Goal: Task Accomplishment & Management: Complete application form

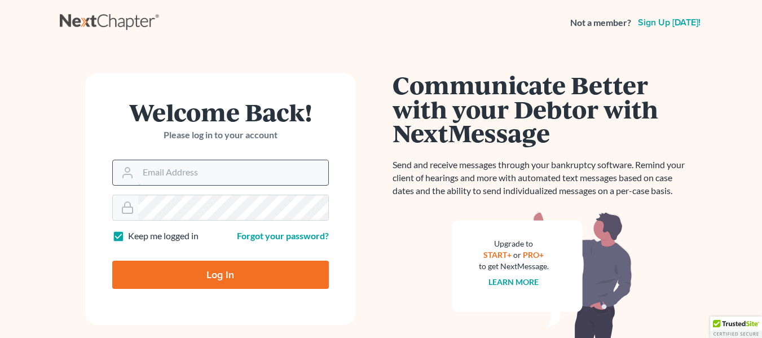
click at [161, 179] on input "Email Address" at bounding box center [233, 172] width 190 height 25
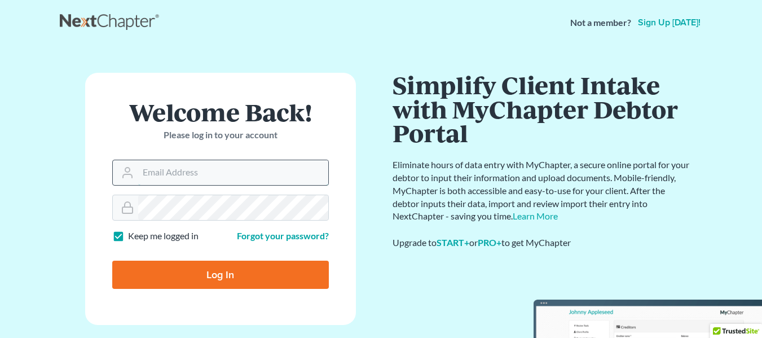
click at [165, 176] on input "Email Address" at bounding box center [233, 172] width 190 height 25
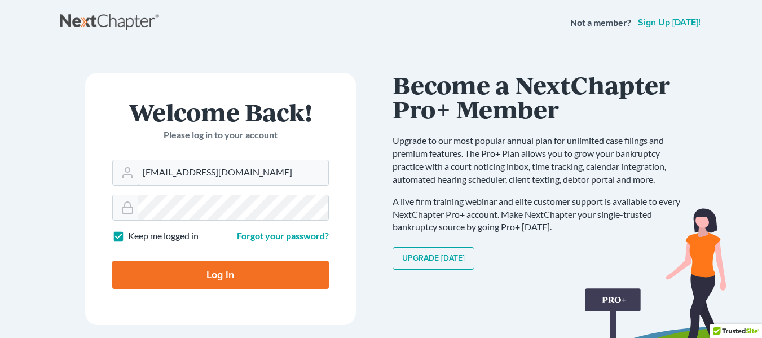
type input "info@klrassociates.com"
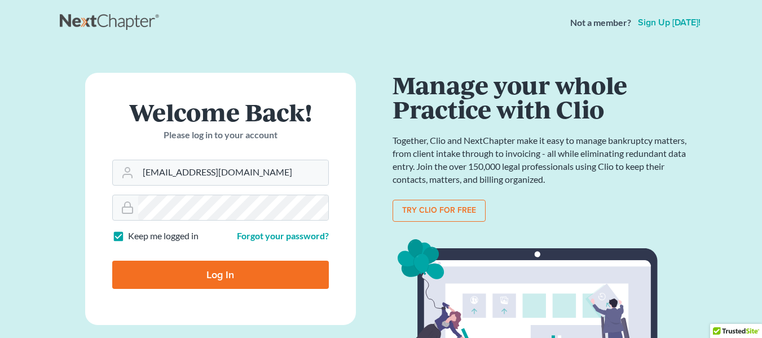
click at [283, 269] on input "Log In" at bounding box center [220, 275] width 217 height 28
type input "Thinking..."
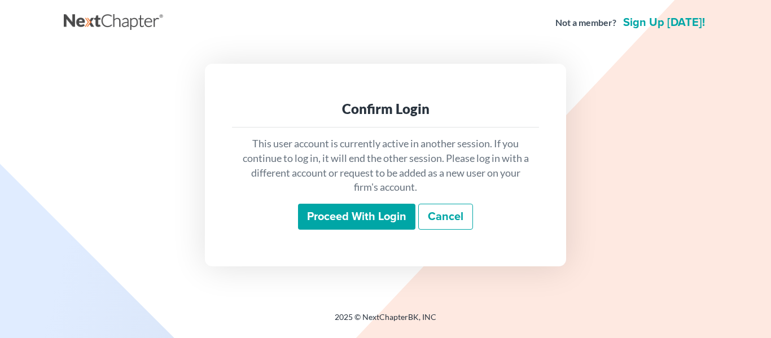
click at [372, 209] on input "Proceed with login" at bounding box center [356, 217] width 117 height 26
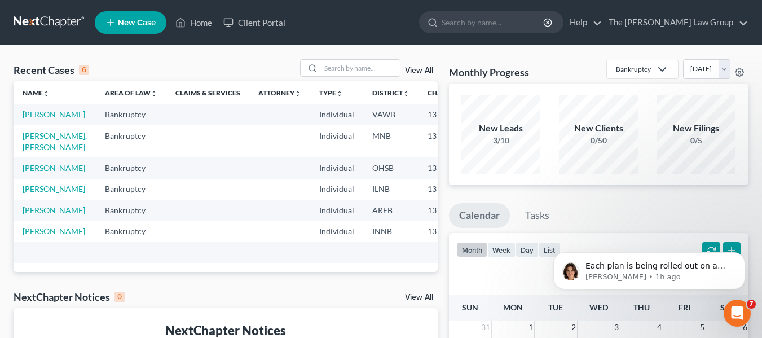
click at [138, 20] on span "New Case" at bounding box center [137, 23] width 38 height 8
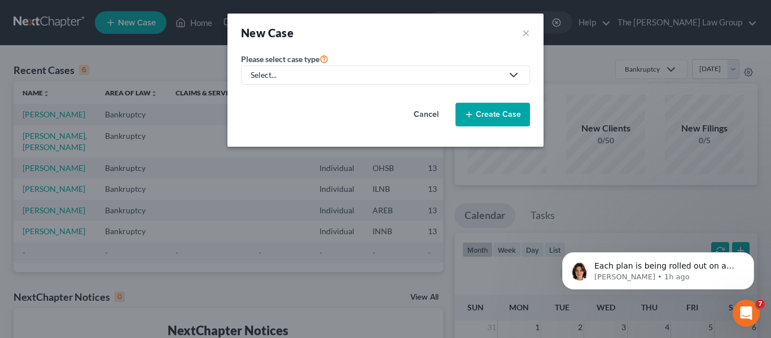
click at [513, 75] on icon at bounding box center [514, 75] width 14 height 14
click at [290, 94] on div "Bankruptcy" at bounding box center [274, 97] width 44 height 11
select select "19"
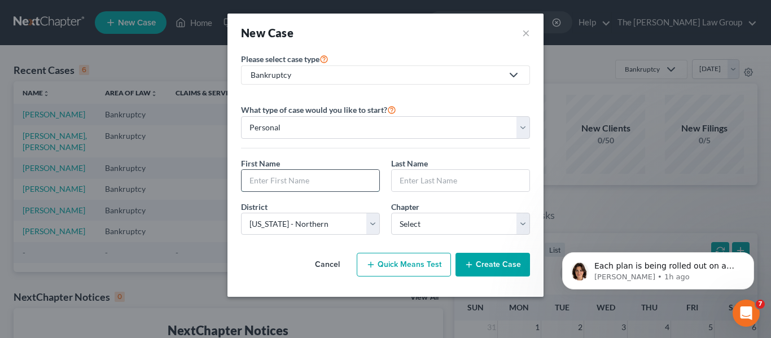
click at [318, 176] on input "text" at bounding box center [311, 180] width 138 height 21
click at [325, 182] on input "text" at bounding box center [311, 180] width 138 height 21
click at [753, 259] on button "Dismiss notification" at bounding box center [750, 255] width 15 height 15
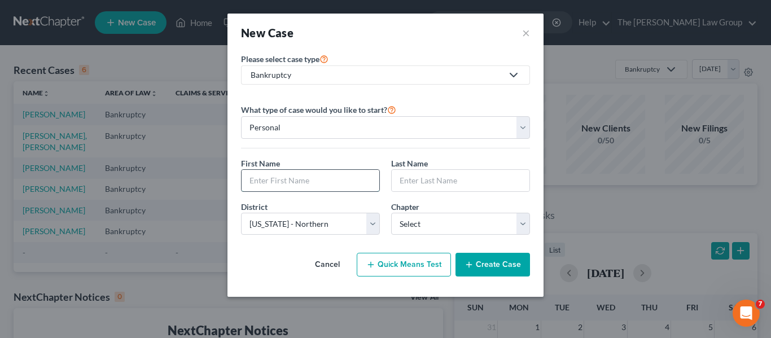
click at [307, 172] on input "text" at bounding box center [311, 180] width 138 height 21
type input "Ann"
type input "b"
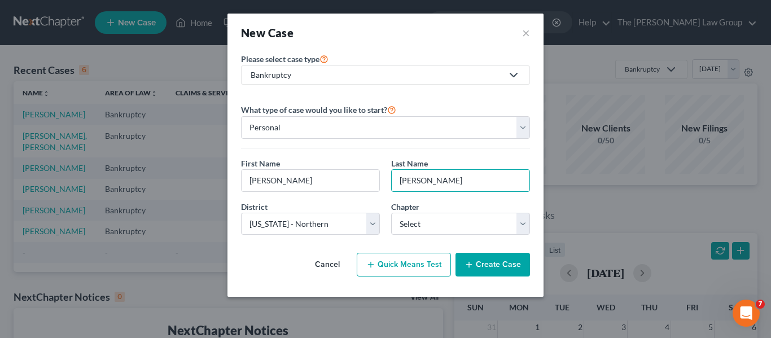
type input "Burdick"
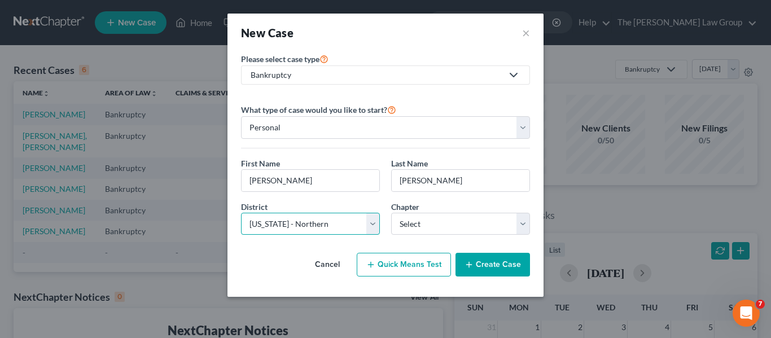
click at [375, 221] on select "Select Alabama - Middle Alabama - Northern Alabama - Southern Alaska Arizona Ar…" at bounding box center [310, 224] width 139 height 23
select select "39"
click at [241, 213] on select "Select Alabama - Middle Alabama - Northern Alabama - Southern Alaska Arizona Ar…" at bounding box center [310, 224] width 139 height 23
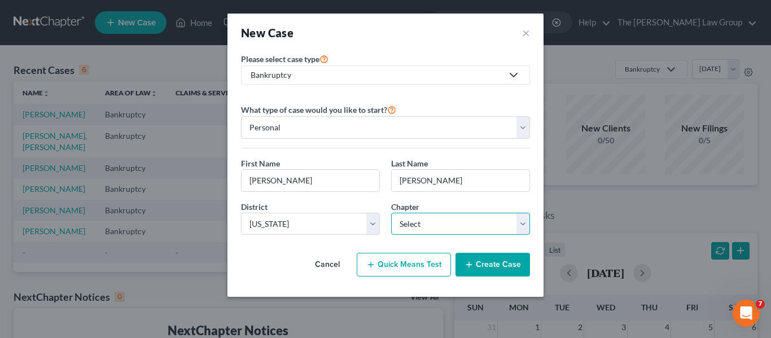
click at [520, 224] on select "Select 7 11 12 13" at bounding box center [460, 224] width 139 height 23
select select "3"
click at [391, 213] on select "Select 7 11 12 13" at bounding box center [460, 224] width 139 height 23
click at [491, 267] on button "Create Case" at bounding box center [492, 265] width 74 height 24
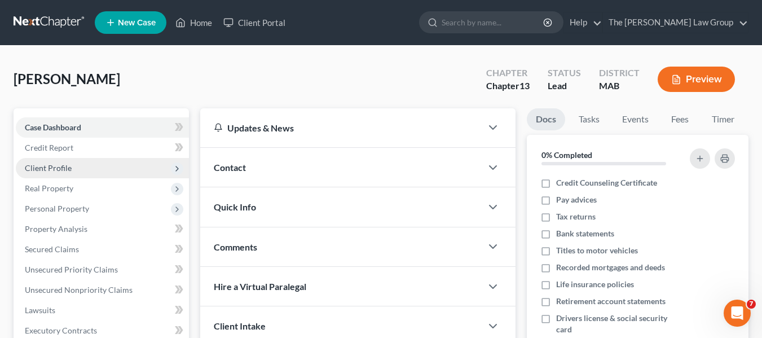
click at [47, 168] on span "Client Profile" at bounding box center [48, 168] width 47 height 10
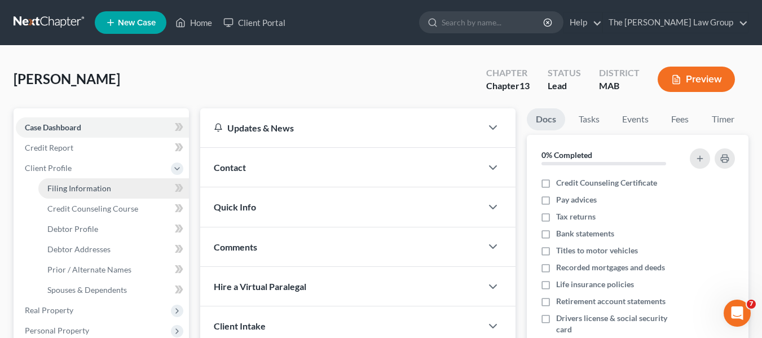
click at [107, 192] on span "Filing Information" at bounding box center [79, 188] width 64 height 10
select select "1"
select select "0"
select select "3"
select select "39"
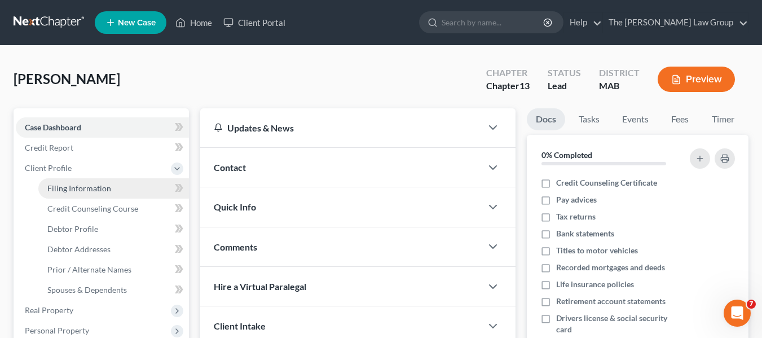
select select "22"
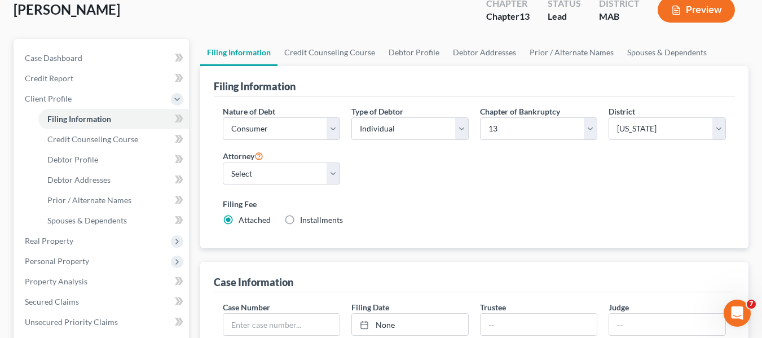
scroll to position [113, 0]
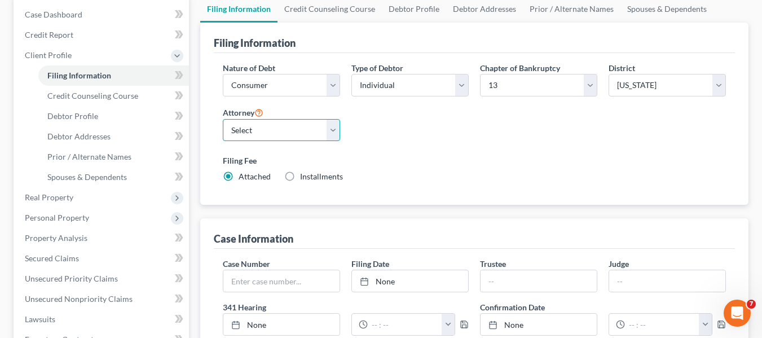
click at [335, 135] on select "Select Pavielle Dortch - GANB" at bounding box center [281, 130] width 117 height 23
click at [423, 127] on div "Nature of Debt Select Business Consumer Other Nature of Business Select Clearin…" at bounding box center [474, 127] width 515 height 130
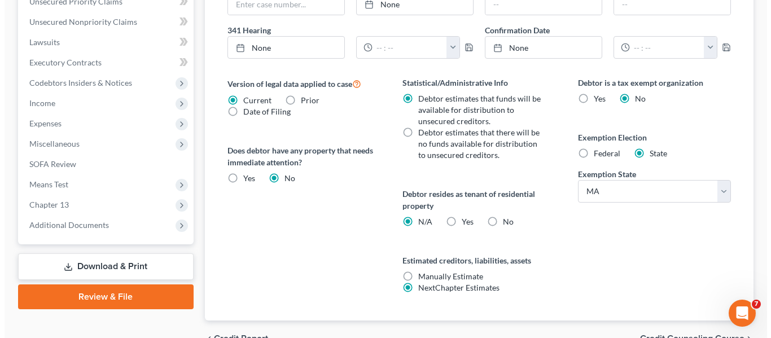
scroll to position [395, 0]
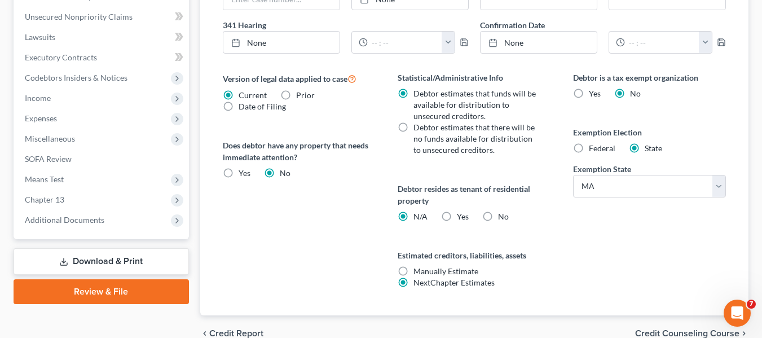
click at [414, 268] on label "Manually Estimate Manually Estimate" at bounding box center [446, 271] width 65 height 11
click at [418, 268] on input "Manually Estimate Manually Estimate" at bounding box center [421, 269] width 7 height 7
radio input "true"
radio input "false"
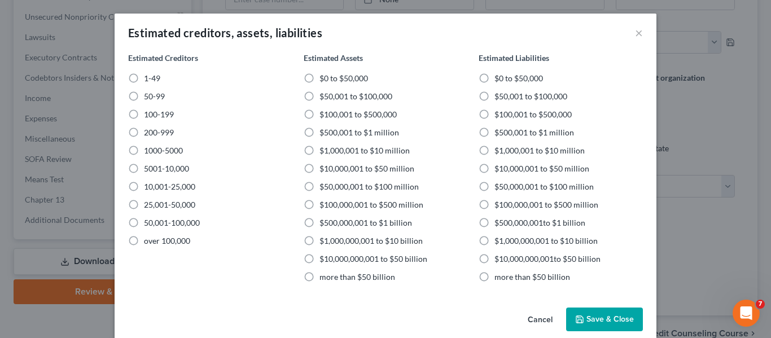
click at [144, 76] on label "1-49" at bounding box center [152, 78] width 16 height 11
click at [148, 76] on input "1-49" at bounding box center [151, 76] width 7 height 7
radio input "true"
click at [319, 131] on label "$500,001 to $1 million" at bounding box center [359, 132] width 80 height 11
click at [324, 131] on input "$500,001 to $1 million" at bounding box center [327, 130] width 7 height 7
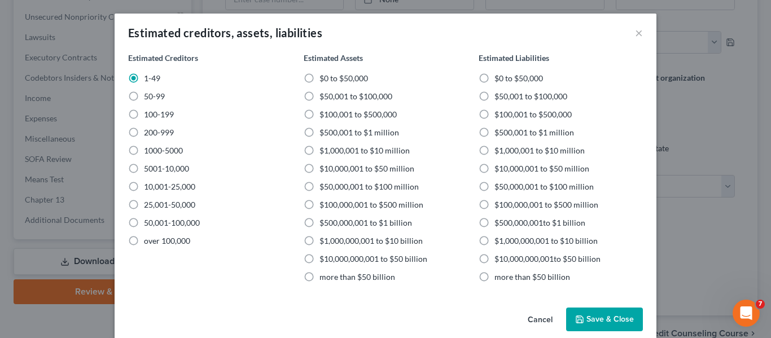
radio input "true"
click at [494, 133] on label "$500,001 to $1 million" at bounding box center [534, 132] width 80 height 11
click at [499, 133] on input "$500,001 to $1 million" at bounding box center [502, 130] width 7 height 7
radio input "true"
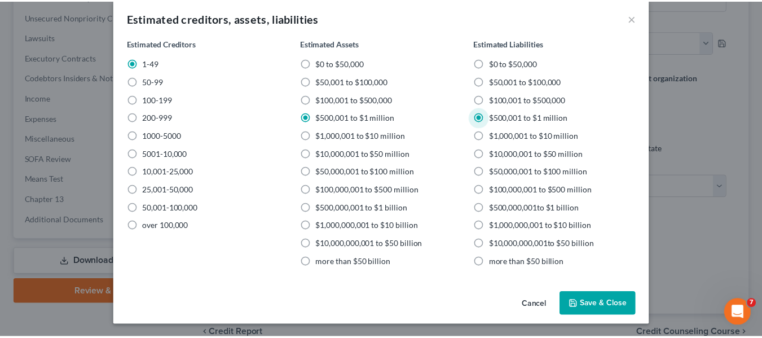
scroll to position [16, 0]
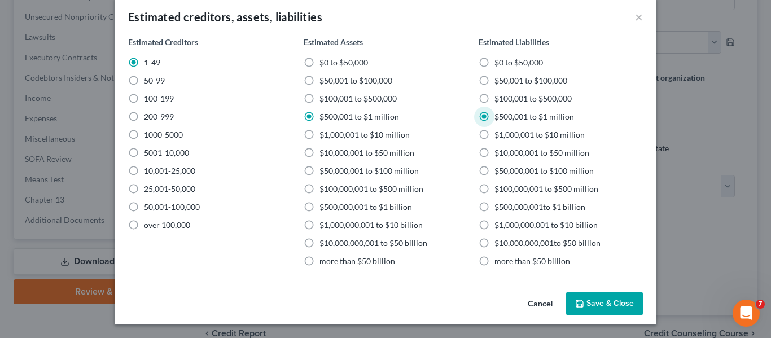
click at [611, 305] on button "Save & Close" at bounding box center [604, 304] width 77 height 24
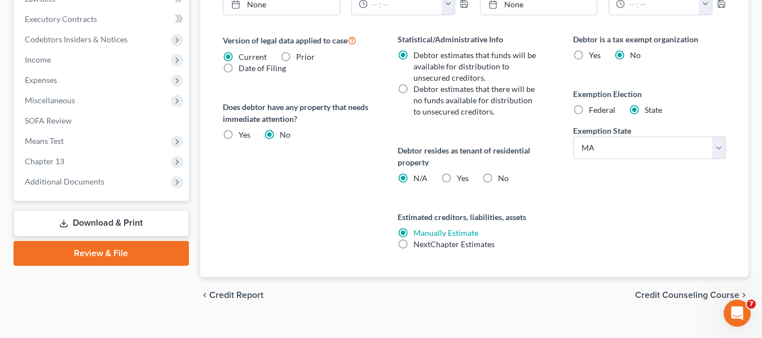
scroll to position [451, 0]
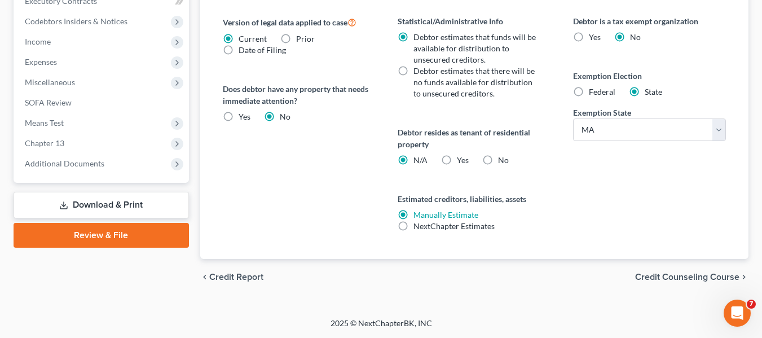
click at [667, 279] on span "Credit Counseling Course" at bounding box center [687, 277] width 104 height 9
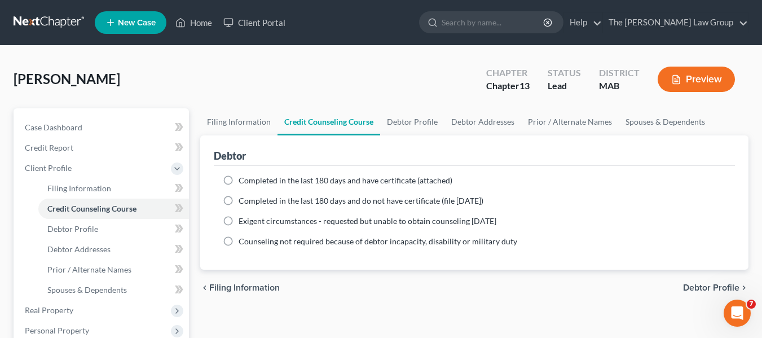
click at [239, 200] on label "Completed in the last 180 days and do not have certificate (file within 14 days)" at bounding box center [361, 200] width 245 height 11
click at [243, 200] on input "Completed in the last 180 days and do not have certificate (file within 14 days)" at bounding box center [246, 198] width 7 height 7
radio input "true"
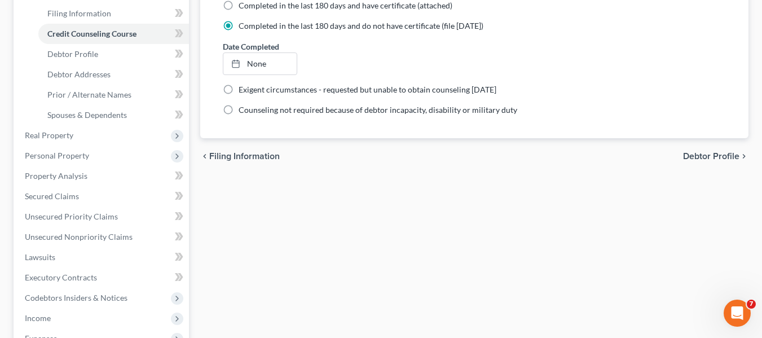
scroll to position [169, 0]
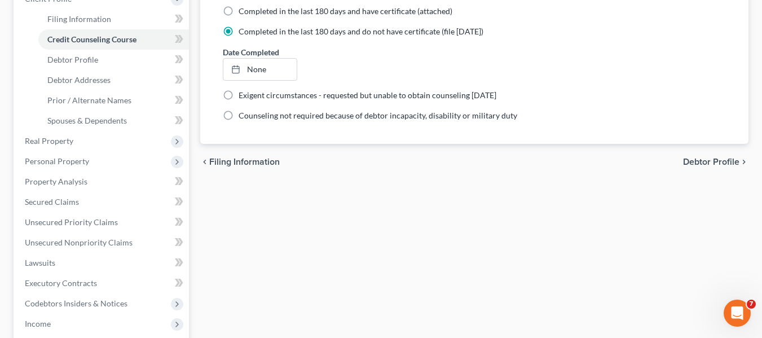
click at [691, 165] on span "Debtor Profile" at bounding box center [711, 161] width 56 height 9
select select "0"
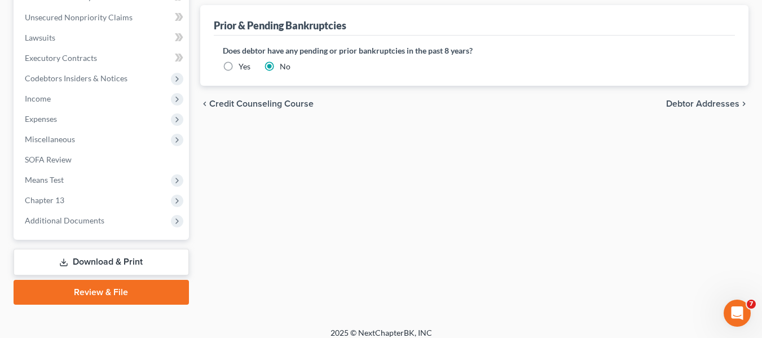
scroll to position [395, 0]
click at [696, 104] on span "Debtor Addresses" at bounding box center [702, 103] width 73 height 9
select select "0"
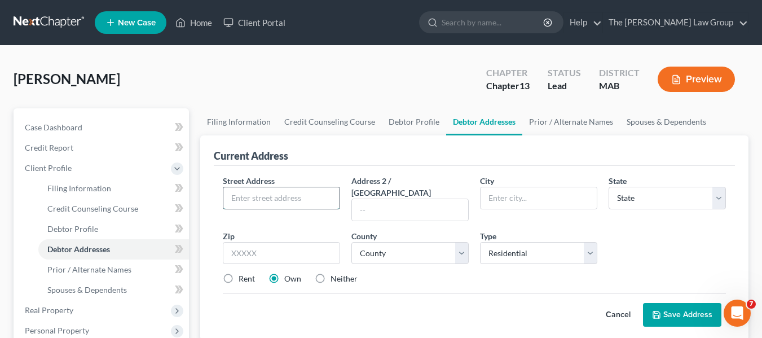
click at [290, 203] on input "text" at bounding box center [281, 197] width 116 height 21
paste input "70 Elm St, Lowell, MA 01852"
type input "70 Elm St, Lowell, MA 01852"
click at [561, 197] on input "text" at bounding box center [539, 197] width 116 height 21
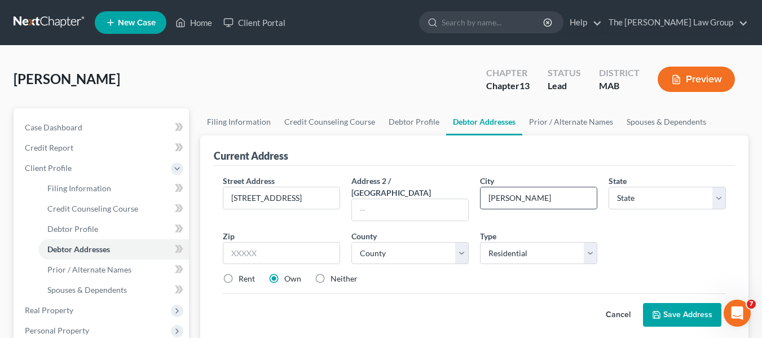
type input "Lowell"
select select "22"
click at [301, 248] on input "text" at bounding box center [281, 253] width 117 height 23
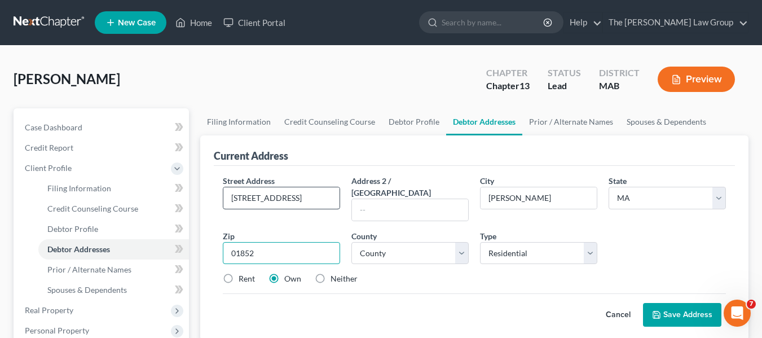
type input "01852"
click at [335, 198] on input "70 Elm St, Lowell, MA 01852" at bounding box center [281, 197] width 116 height 21
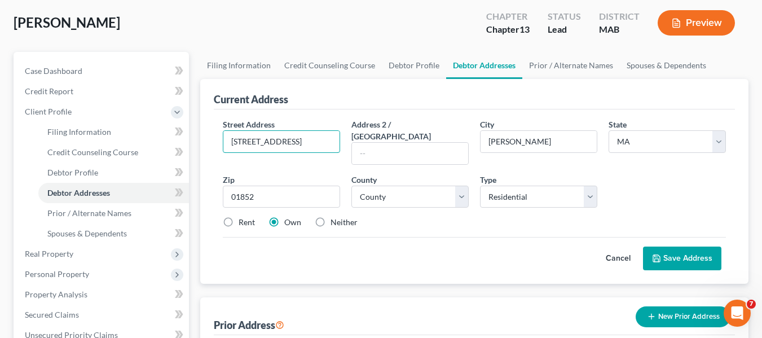
scroll to position [113, 0]
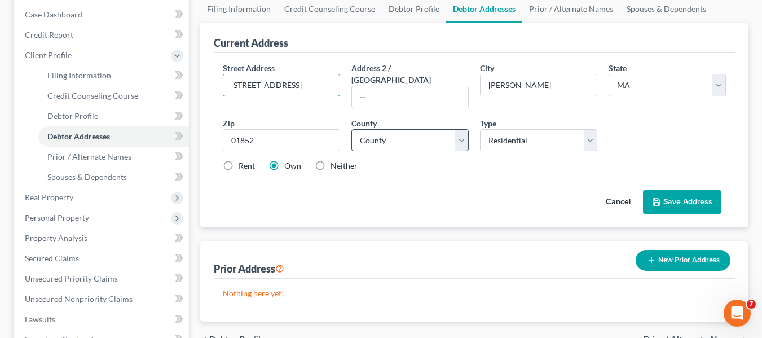
type input "70 Elm Stmi"
click at [464, 129] on select "County Barnstable County Berkshire County Bristol County Dukes County Essex Cou…" at bounding box center [410, 140] width 117 height 23
select select "8"
click at [352, 129] on select "County Barnstable County Berkshire County Bristol County Dukes County Essex Cou…" at bounding box center [410, 140] width 117 height 23
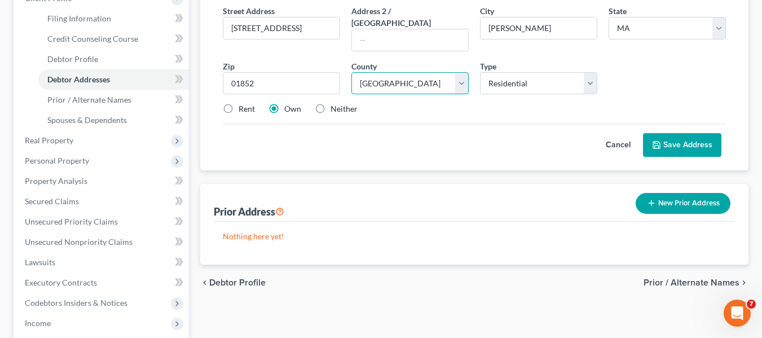
scroll to position [169, 0]
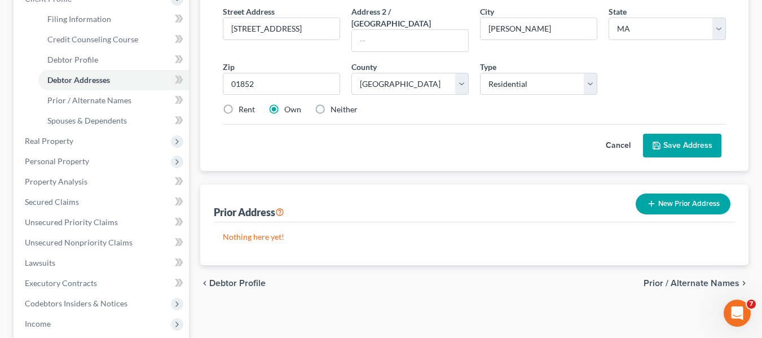
click at [676, 136] on button "Save Address" at bounding box center [682, 146] width 78 height 24
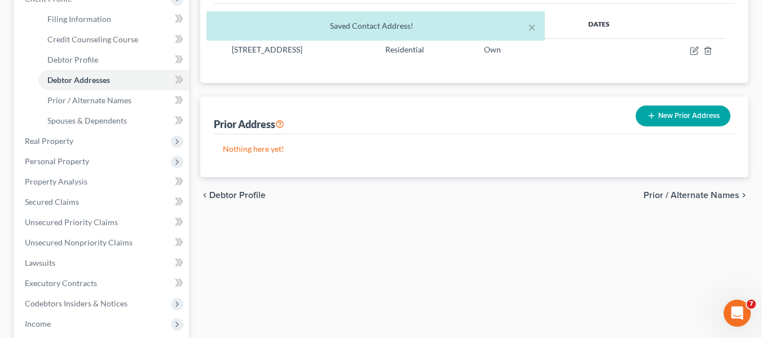
click at [714, 195] on span "Prior / Alternate Names" at bounding box center [692, 195] width 96 height 9
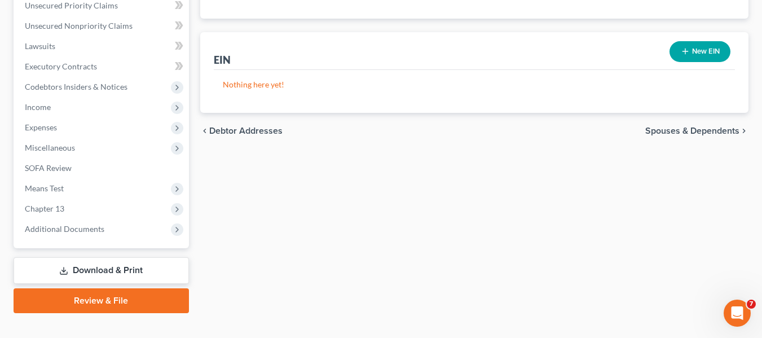
scroll to position [404, 0]
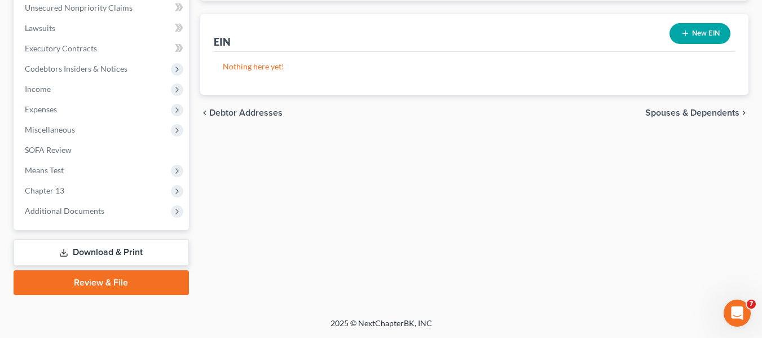
click at [712, 115] on span "Spouses & Dependents" at bounding box center [693, 112] width 94 height 9
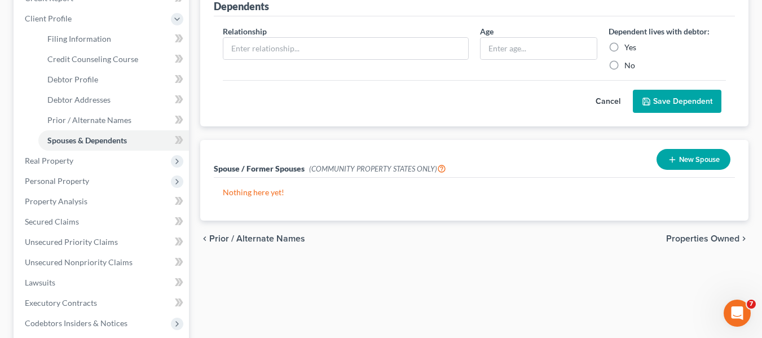
scroll to position [169, 0]
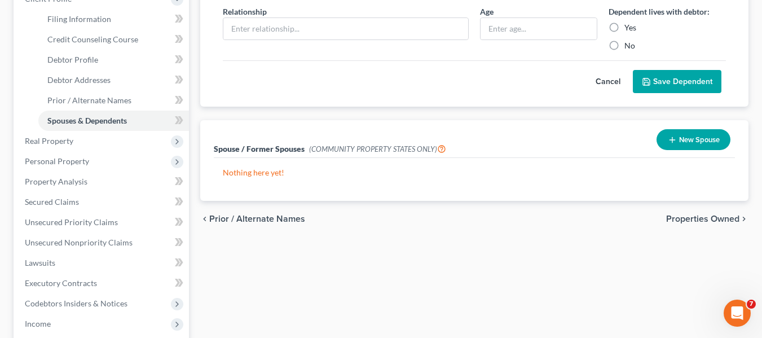
click at [713, 220] on span "Properties Owned" at bounding box center [702, 218] width 73 height 9
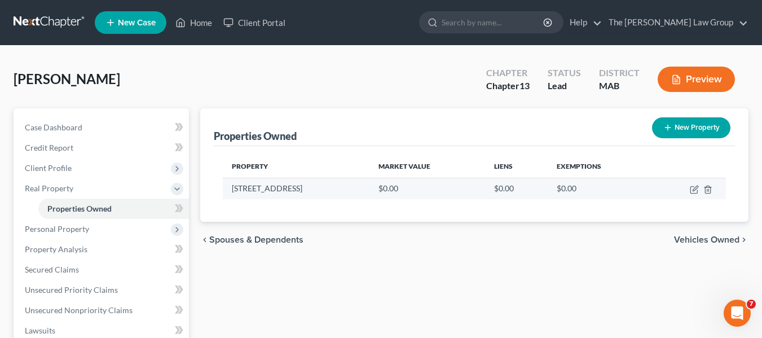
click at [699, 192] on td at bounding box center [689, 188] width 74 height 21
click at [691, 195] on td at bounding box center [689, 188] width 74 height 21
click at [695, 192] on icon "button" at bounding box center [694, 189] width 9 height 9
select select "22"
select select "8"
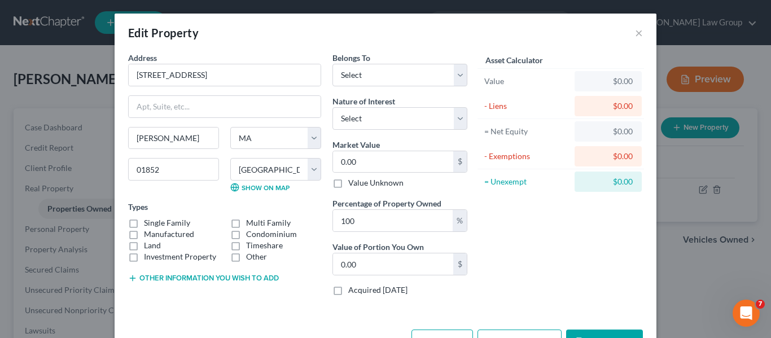
click at [144, 223] on label "Single Family" at bounding box center [167, 222] width 46 height 11
click at [148, 223] on input "Single Family" at bounding box center [151, 220] width 7 height 7
checkbox input "true"
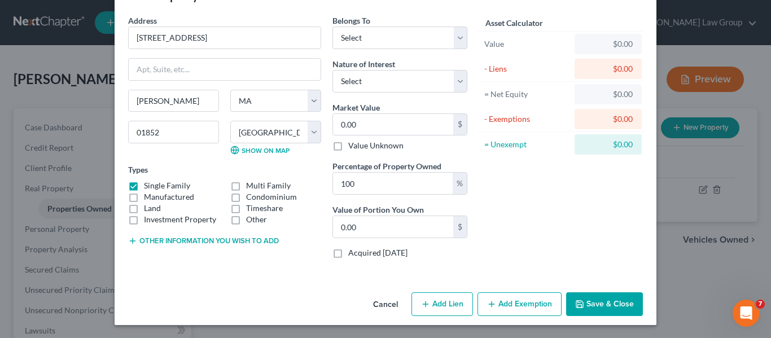
scroll to position [38, 0]
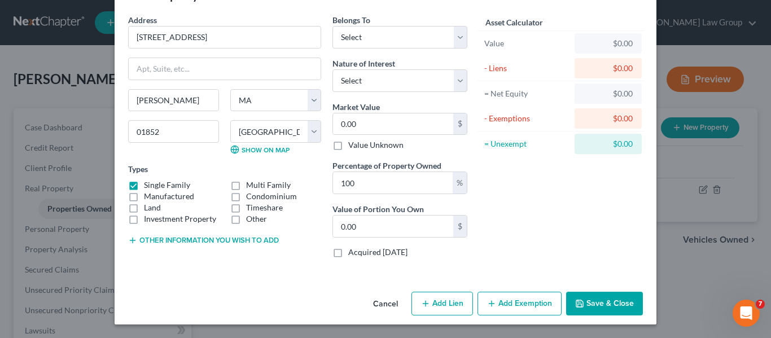
click at [628, 42] on div "$0.00" at bounding box center [607, 43] width 67 height 20
click at [624, 43] on div "$0.00" at bounding box center [608, 43] width 49 height 11
click at [626, 117] on div "$0.00" at bounding box center [608, 118] width 49 height 11
click at [624, 208] on div "Asset Calculator Value $0.00 - Liens $0.00 = Net Equity $0.00 - Exemptions $0.0…" at bounding box center [561, 140] width 176 height 253
click at [527, 305] on button "Add Exemption" at bounding box center [519, 304] width 84 height 24
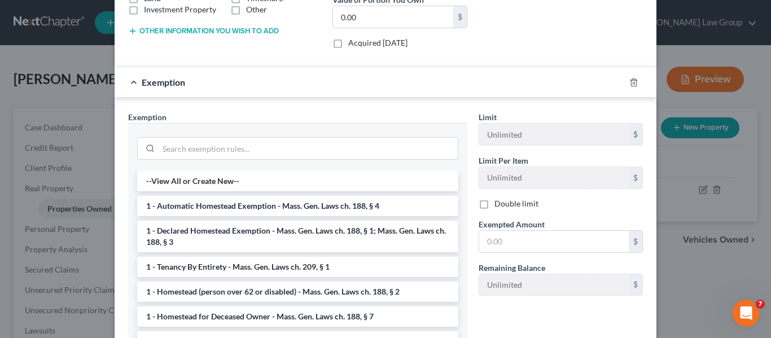
scroll to position [264, 0]
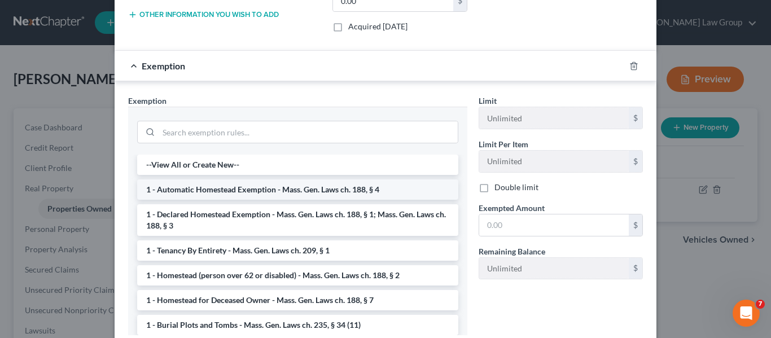
click at [327, 187] on li "1 - Automatic Homestead Exemption - Mass. Gen. Laws ch. 188, § 4" at bounding box center [297, 189] width 321 height 20
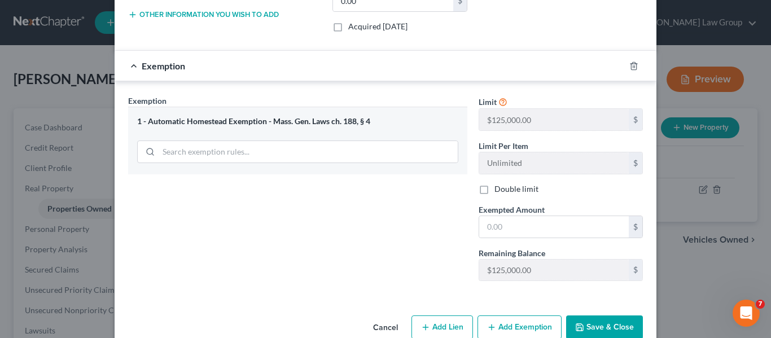
click at [611, 324] on button "Save & Close" at bounding box center [604, 327] width 77 height 24
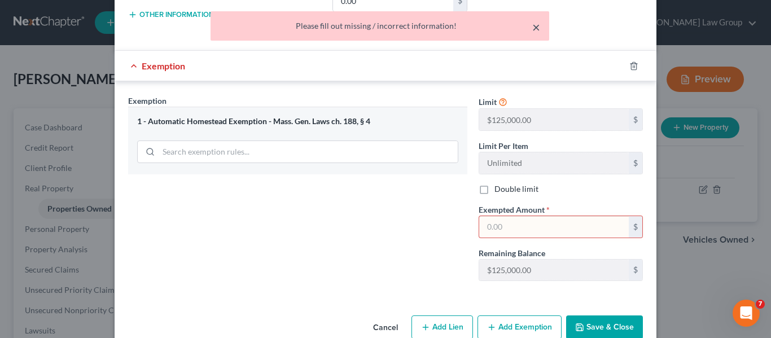
click at [537, 30] on button "×" at bounding box center [536, 27] width 8 height 14
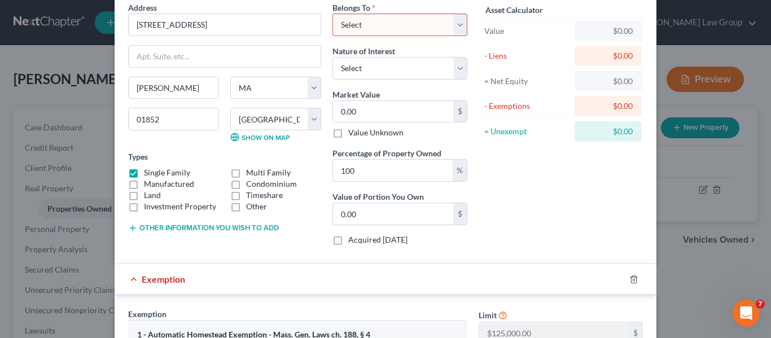
scroll to position [38, 0]
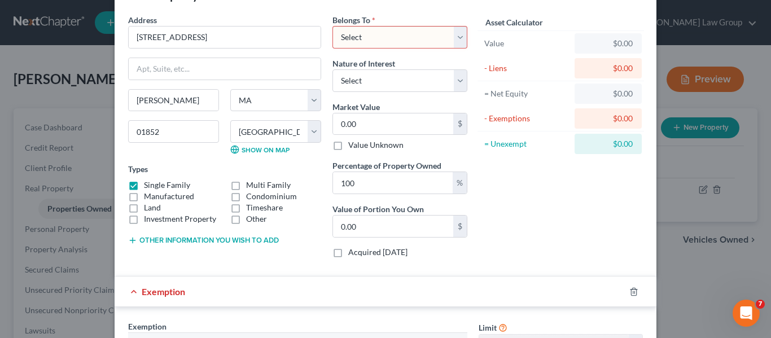
click at [454, 37] on select "Select Debtor 1 Only Debtor 2 Only Debtor 1 And Debtor 2 Only At Least One Of T…" at bounding box center [399, 37] width 135 height 23
select select "0"
click at [332, 26] on select "Select Debtor 1 Only Debtor 2 Only Debtor 1 And Debtor 2 Only At Least One Of T…" at bounding box center [399, 37] width 135 height 23
click at [417, 123] on input "0.00" at bounding box center [393, 123] width 120 height 21
type input "5"
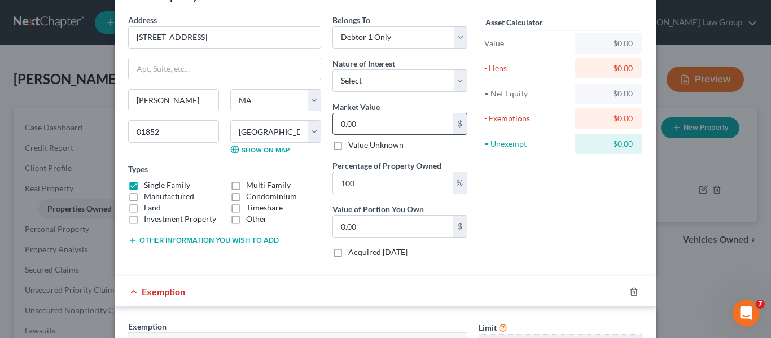
type input "5.00"
type input "57"
type input "57.00"
type input "570"
type input "570.00"
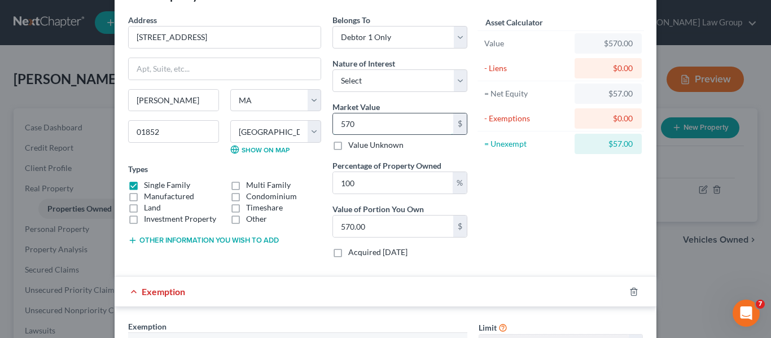
type input "5702"
type input "5,702.00"
type input "5,7020"
type input "57,020.00"
type input "57,0200"
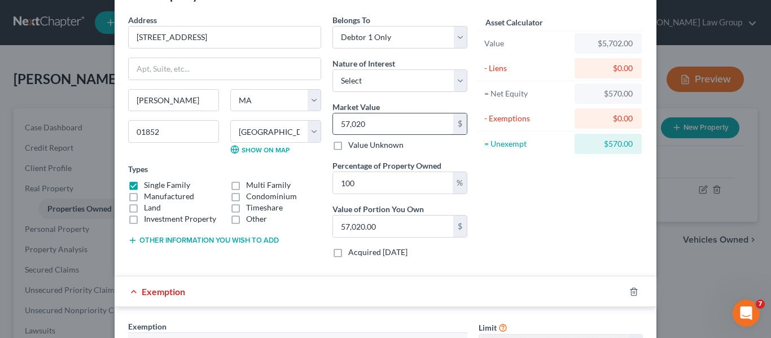
type input "570,200.00"
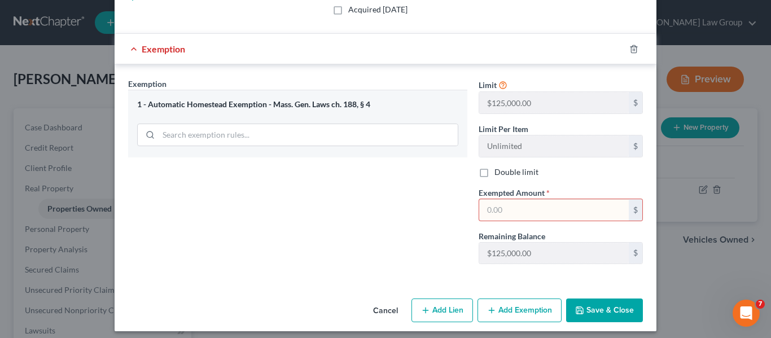
scroll to position [287, 0]
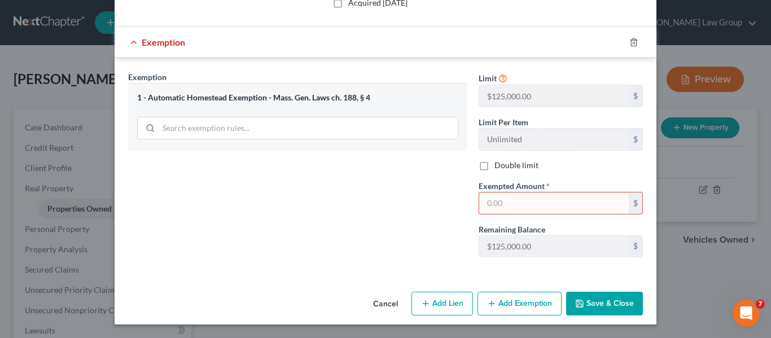
type input "570,200"
click at [546, 206] on input "text" at bounding box center [554, 202] width 150 height 21
click at [538, 204] on input "57,200" at bounding box center [554, 202] width 150 height 21
type input "5"
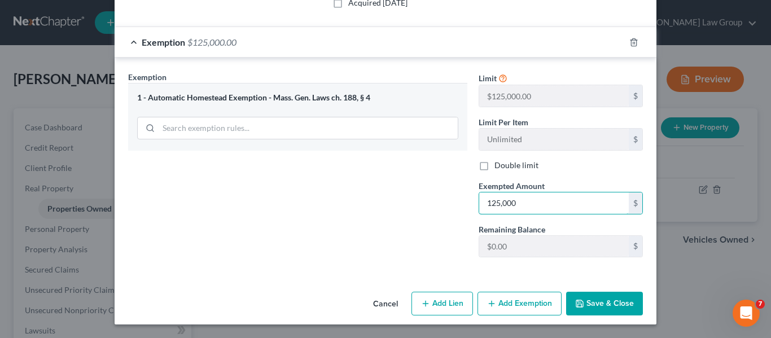
type input "125,000"
click at [597, 307] on button "Save & Close" at bounding box center [604, 304] width 77 height 24
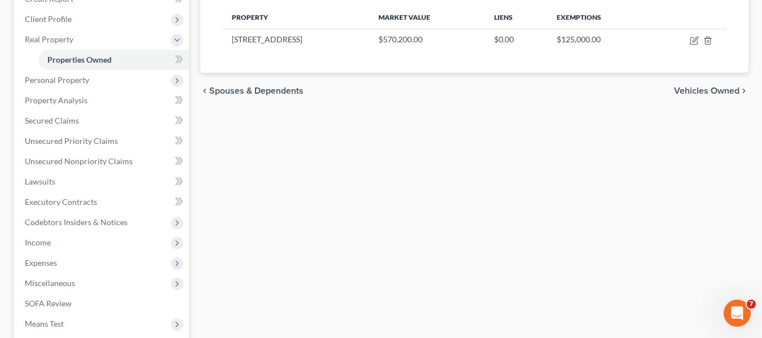
scroll to position [113, 0]
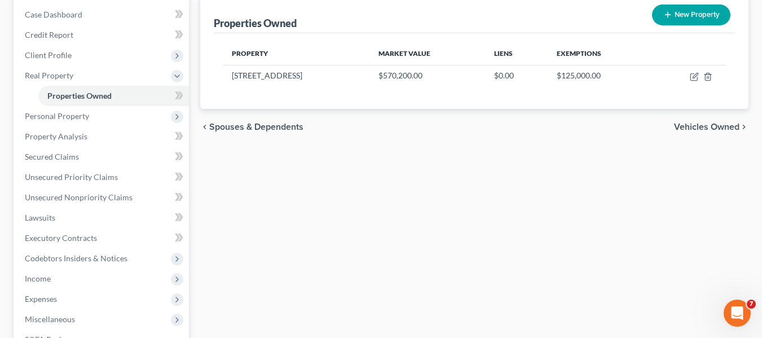
click at [722, 128] on span "Vehicles Owned" at bounding box center [706, 126] width 65 height 9
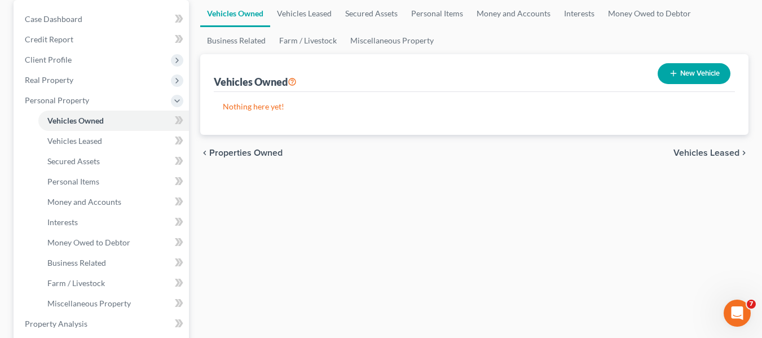
scroll to position [113, 0]
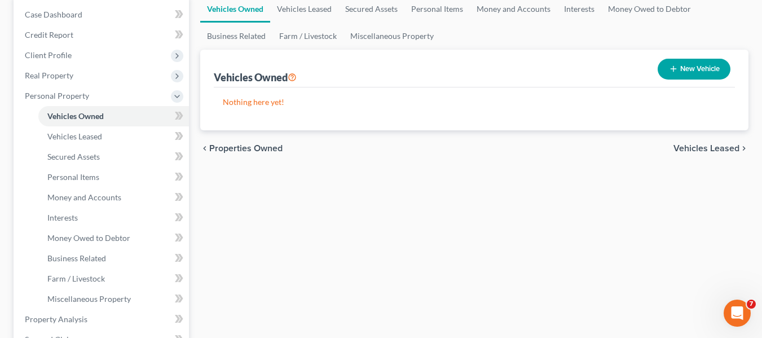
click at [732, 148] on span "Vehicles Leased" at bounding box center [707, 148] width 66 height 9
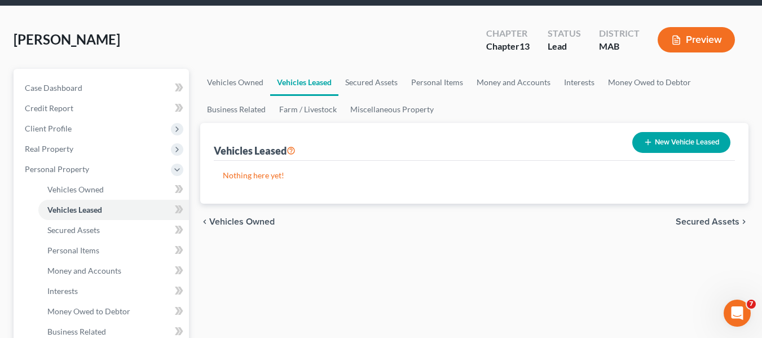
scroll to position [56, 0]
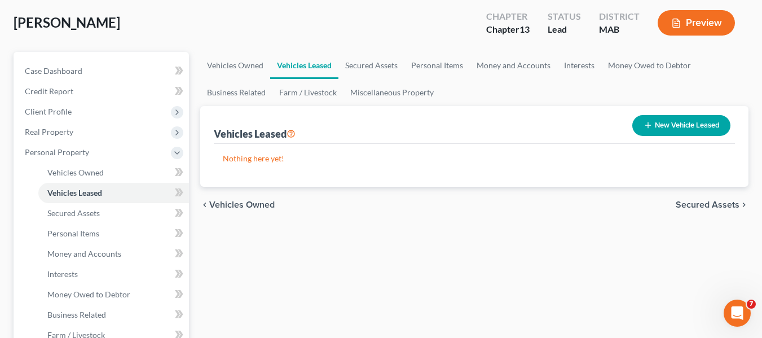
click at [710, 205] on span "Secured Assets" at bounding box center [708, 204] width 64 height 9
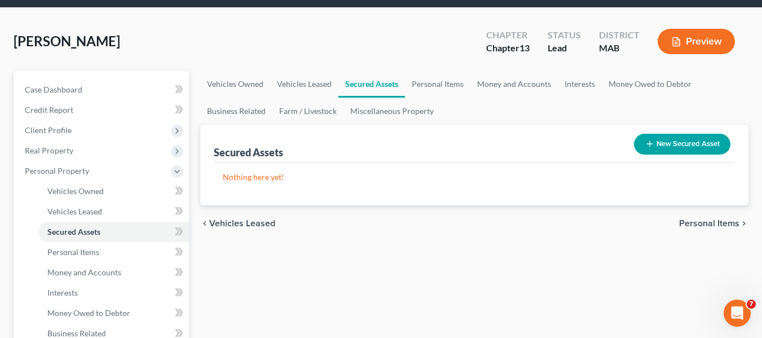
scroll to position [113, 0]
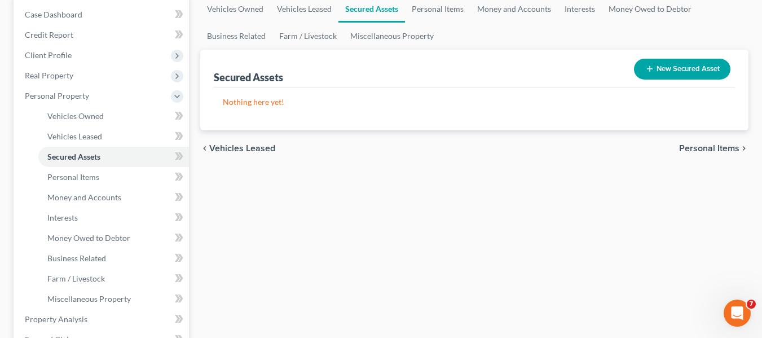
click at [724, 151] on span "Personal Items" at bounding box center [709, 148] width 60 height 9
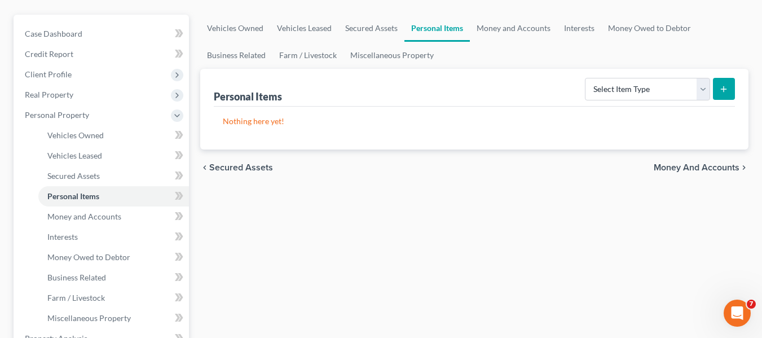
scroll to position [113, 0]
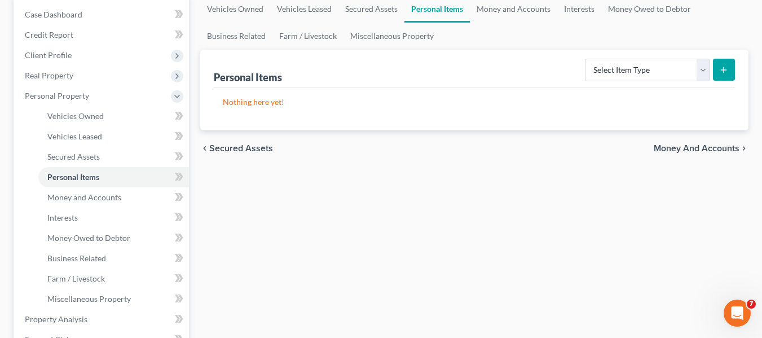
click at [722, 153] on span "Money and Accounts" at bounding box center [697, 148] width 86 height 9
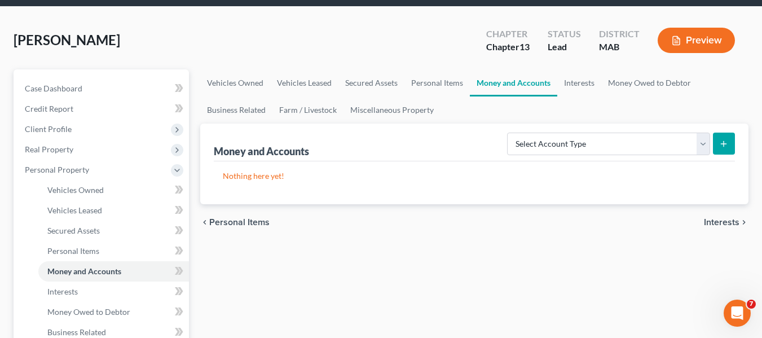
scroll to position [113, 0]
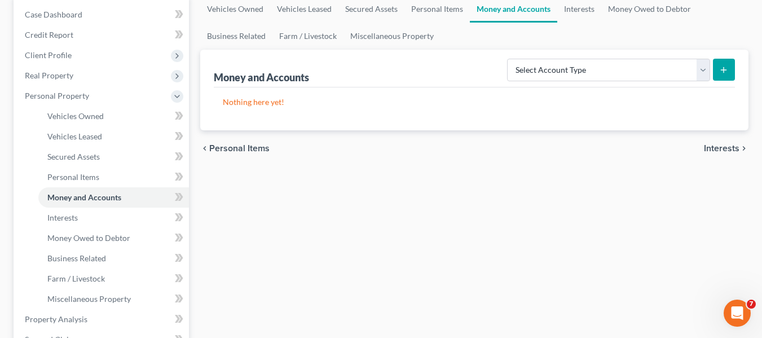
click at [726, 152] on span "Interests" at bounding box center [722, 148] width 36 height 9
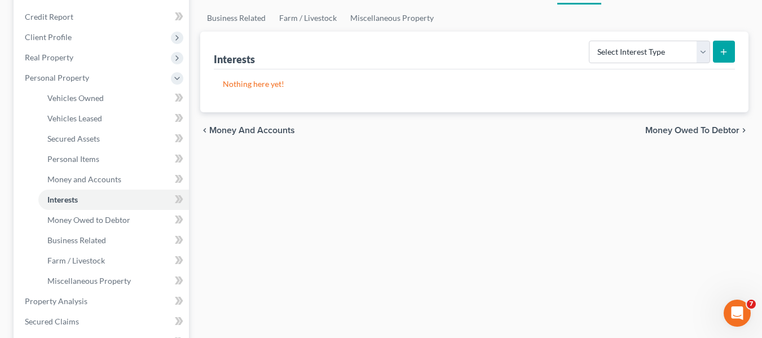
scroll to position [113, 0]
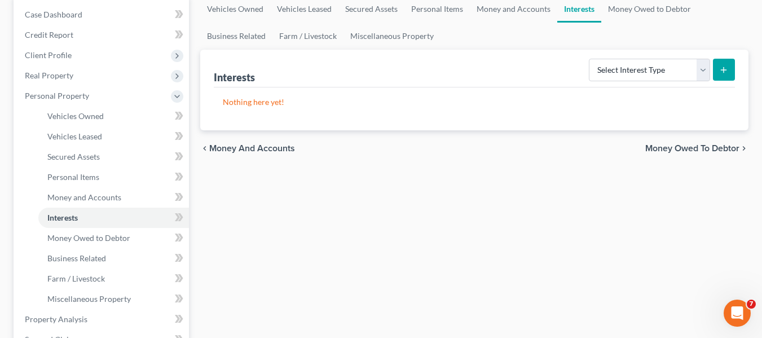
click at [714, 146] on span "Money Owed to Debtor" at bounding box center [693, 148] width 94 height 9
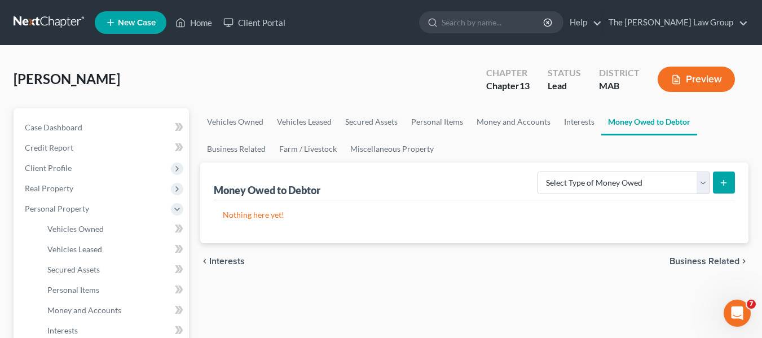
scroll to position [56, 0]
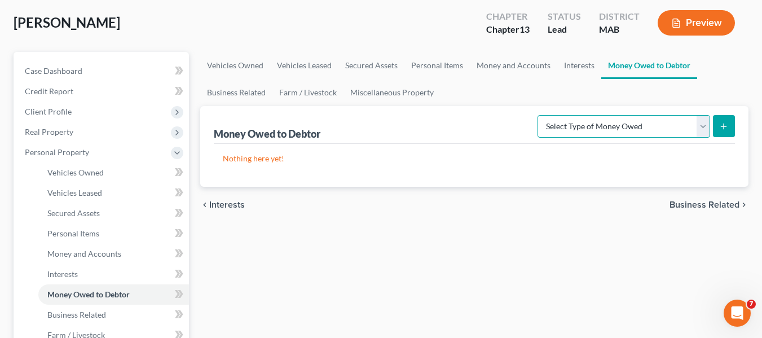
click at [700, 130] on select "Select Type of Money Owed Accounts Receivable Alimony Child Support Claims Agai…" at bounding box center [624, 126] width 173 height 23
click at [680, 205] on span "Business Related" at bounding box center [705, 204] width 70 height 9
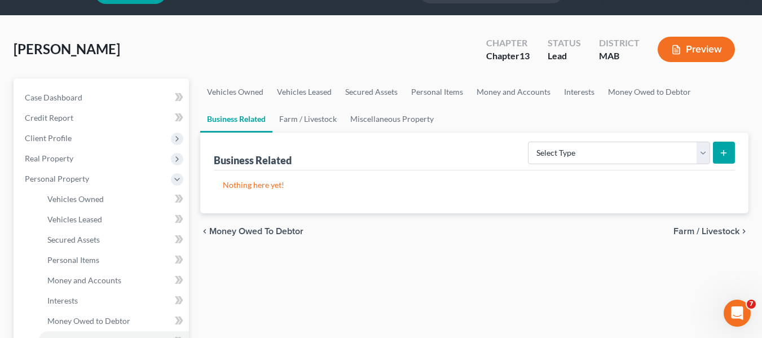
scroll to position [113, 0]
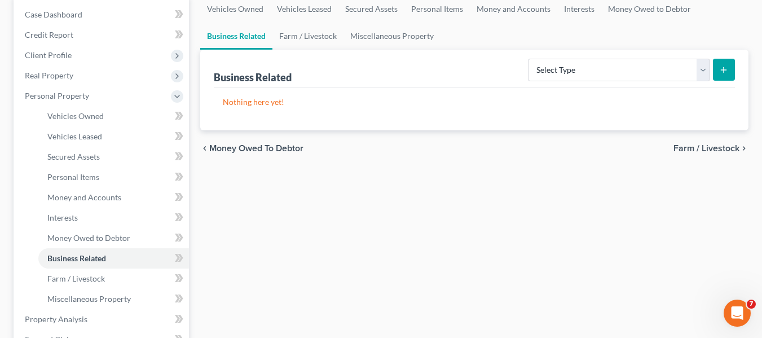
click at [707, 152] on span "Farm / Livestock" at bounding box center [707, 148] width 66 height 9
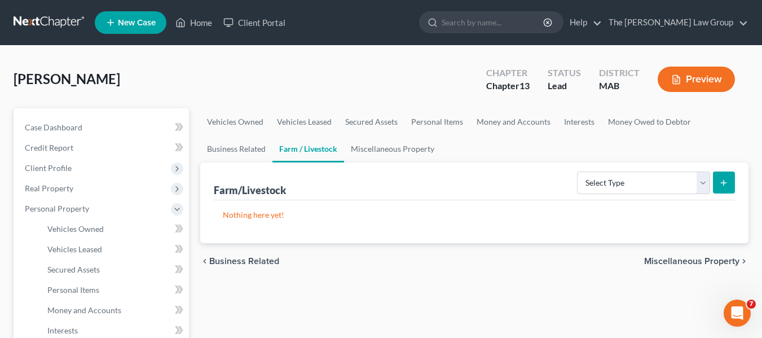
scroll to position [56, 0]
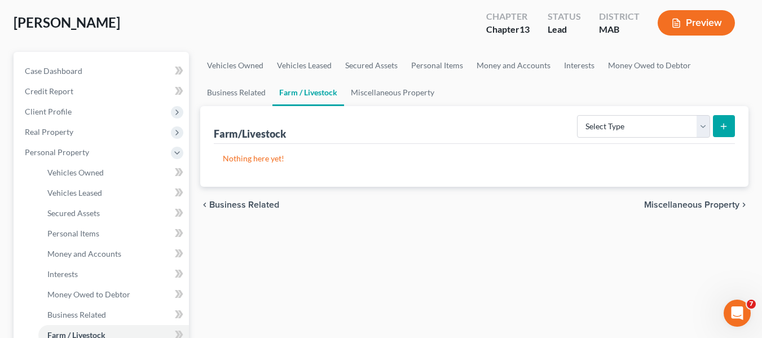
click at [702, 207] on span "Miscellaneous Property" at bounding box center [691, 204] width 95 height 9
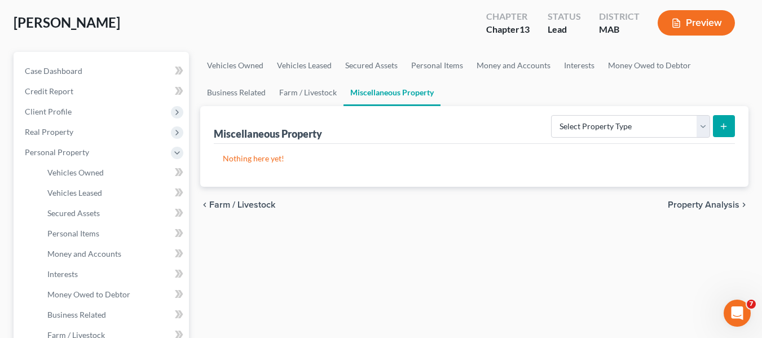
click at [700, 208] on span "Property Analysis" at bounding box center [704, 204] width 72 height 9
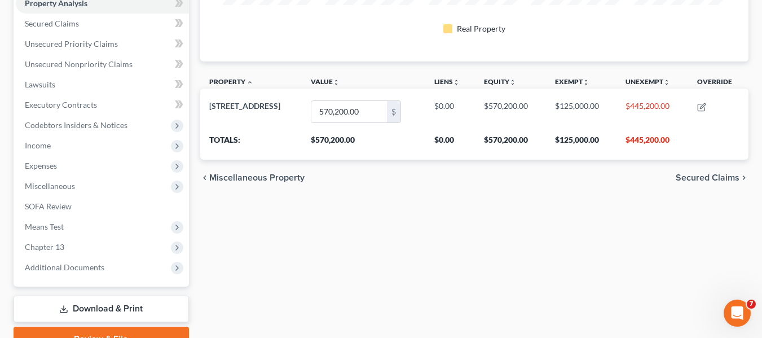
click at [708, 178] on span "Secured Claims" at bounding box center [708, 177] width 64 height 9
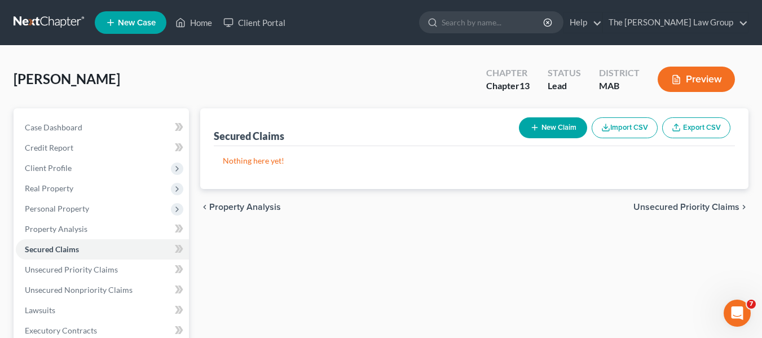
click at [558, 128] on button "New Claim" at bounding box center [553, 127] width 68 height 21
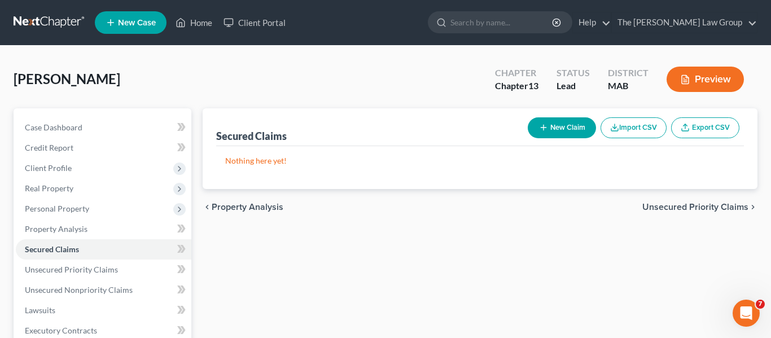
select select "0"
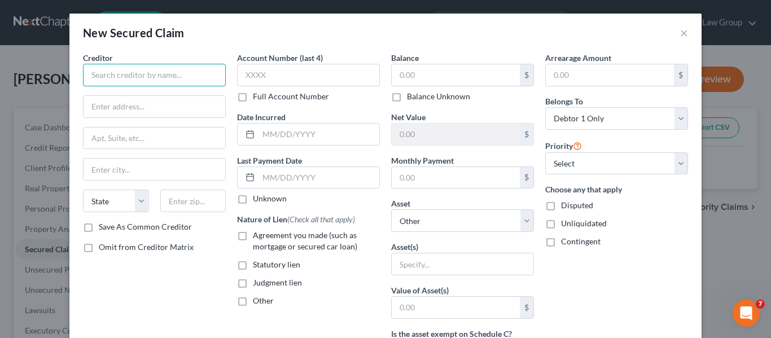
click at [161, 81] on input "text" at bounding box center [154, 75] width 143 height 23
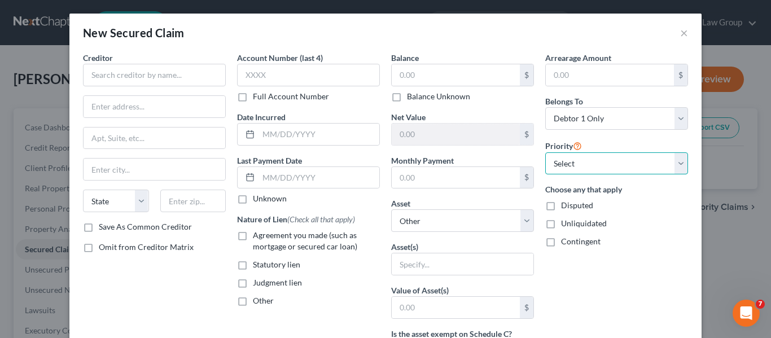
click at [676, 169] on select "Select 1st 2nd 3rd 4th 5th 6th 7th 8th 9th 10th 11th 12th 13th 14th 15th 16th 1…" at bounding box center [616, 163] width 143 height 23
select select "0"
click at [545, 152] on select "Select 1st 2nd 3rd 4th 5th 6th 7th 8th 9th 10th 11th 12th 13th 14th 15th 16th 1…" at bounding box center [616, 163] width 143 height 23
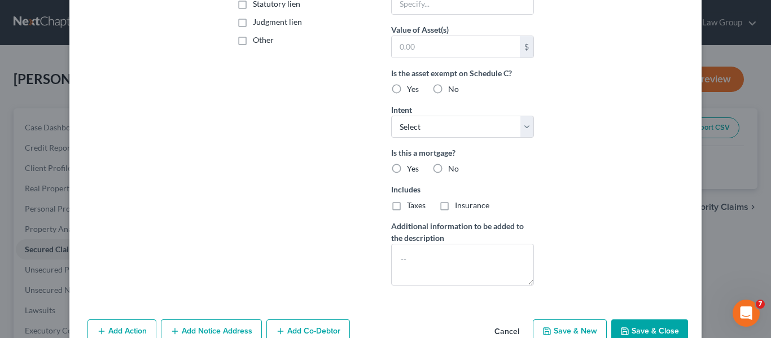
scroll to position [282, 0]
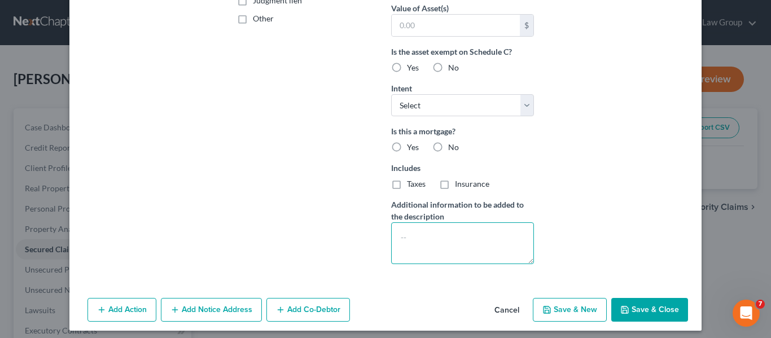
click at [456, 243] on textarea at bounding box center [462, 243] width 143 height 42
type textarea "1"
type textarea "1st Mortgage"
click at [407, 144] on label "Yes" at bounding box center [413, 147] width 12 height 11
click at [411, 144] on input "Yes" at bounding box center [414, 145] width 7 height 7
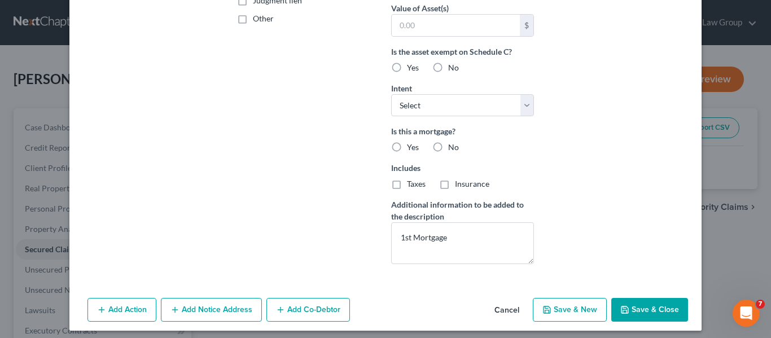
radio input "true"
click at [526, 105] on select "Select Surrender Redeem Reaffirm Avoid Other" at bounding box center [462, 105] width 143 height 23
select select "2"
click at [391, 94] on select "Select Surrender Redeem Reaffirm Avoid Other" at bounding box center [462, 105] width 143 height 23
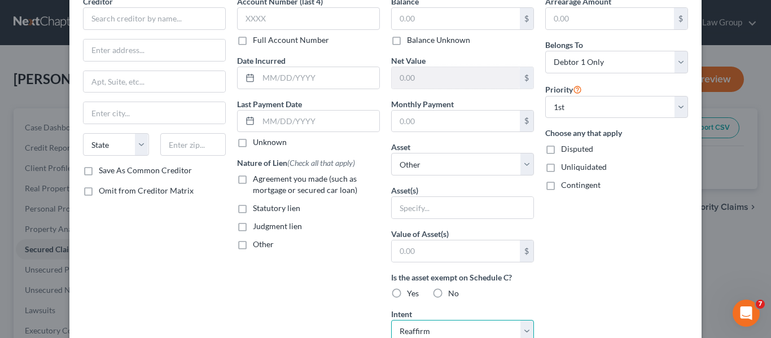
scroll to position [113, 0]
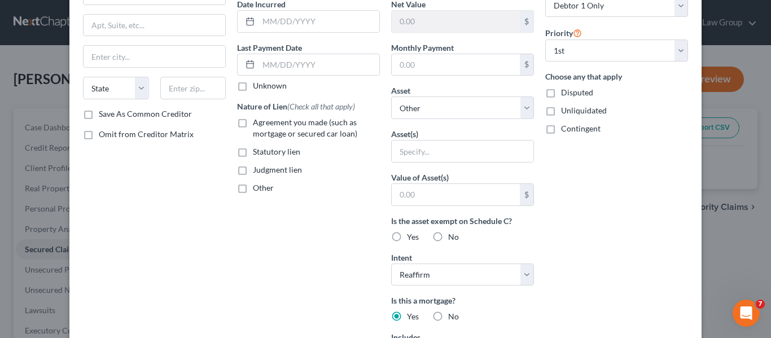
click at [407, 238] on label "Yes" at bounding box center [413, 236] width 12 height 11
click at [411, 238] on input "Yes" at bounding box center [414, 234] width 7 height 7
radio input "true"
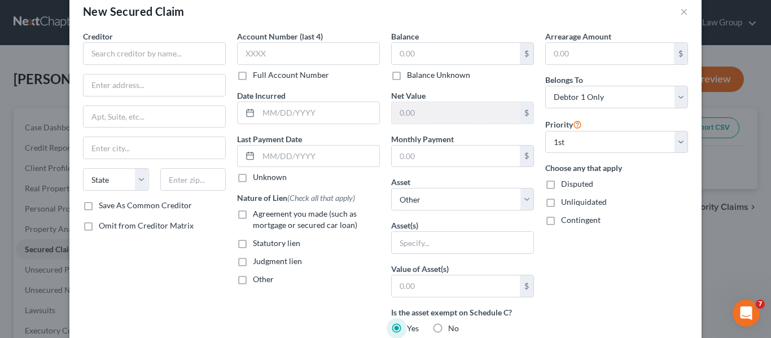
scroll to position [0, 0]
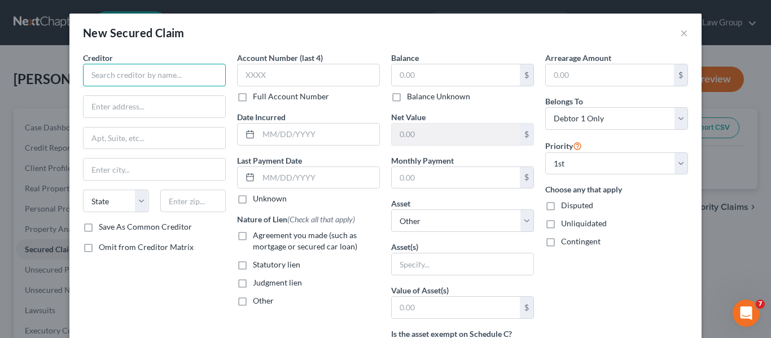
click at [195, 72] on input "text" at bounding box center [154, 75] width 143 height 23
type input "Newrez"
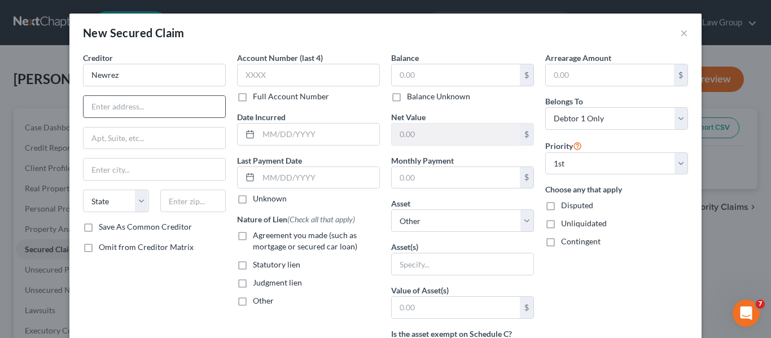
click at [145, 112] on input "text" at bounding box center [155, 106] width 142 height 21
type input "PO Box 10826"
click at [146, 170] on input "text" at bounding box center [155, 169] width 142 height 21
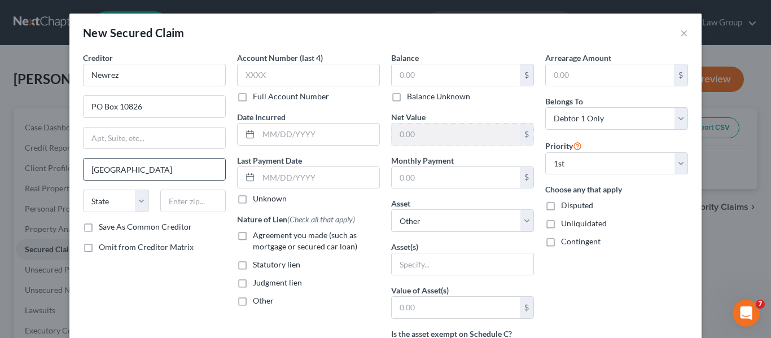
type input "Greenville"
click at [139, 174] on input "Greenville" at bounding box center [155, 169] width 142 height 21
select select "42"
click at [179, 199] on input "text" at bounding box center [193, 201] width 66 height 23
type input "29603"
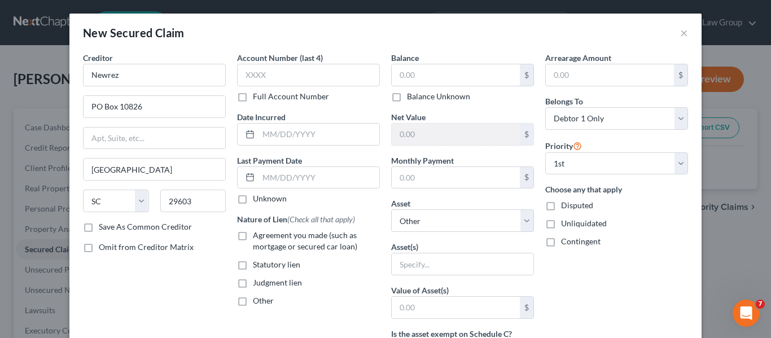
click at [99, 226] on label "Save As Common Creditor" at bounding box center [145, 226] width 93 height 11
click at [103, 226] on input "Save As Common Creditor" at bounding box center [106, 224] width 7 height 7
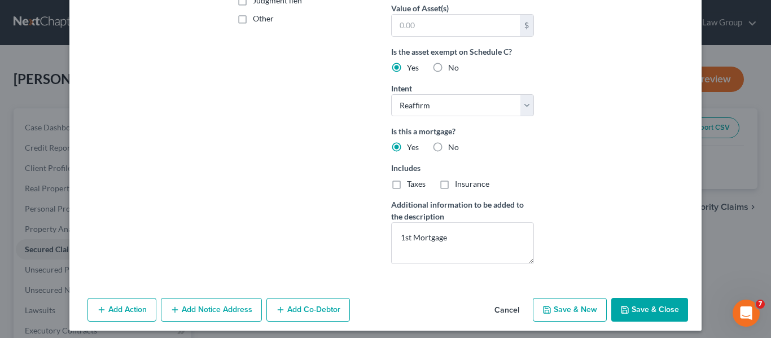
scroll to position [288, 0]
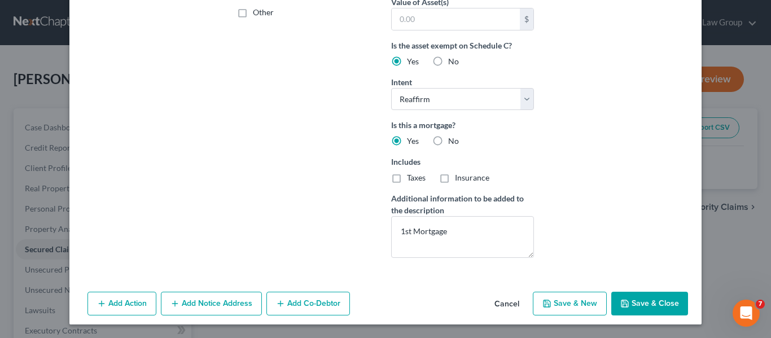
click at [655, 308] on button "Save & Close" at bounding box center [649, 304] width 77 height 24
checkbox input "false"
select select
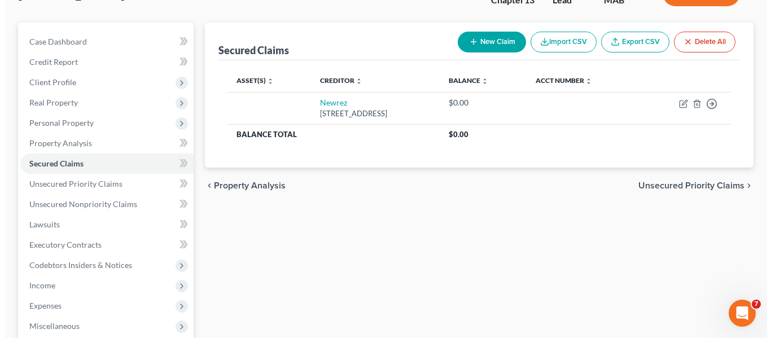
scroll to position [56, 0]
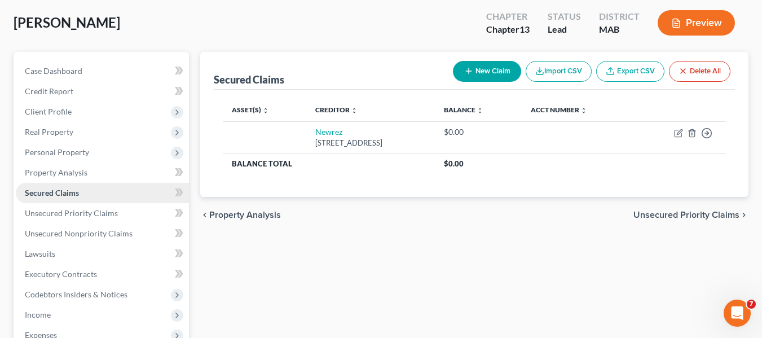
click at [111, 194] on link "Secured Claims" at bounding box center [102, 193] width 173 height 20
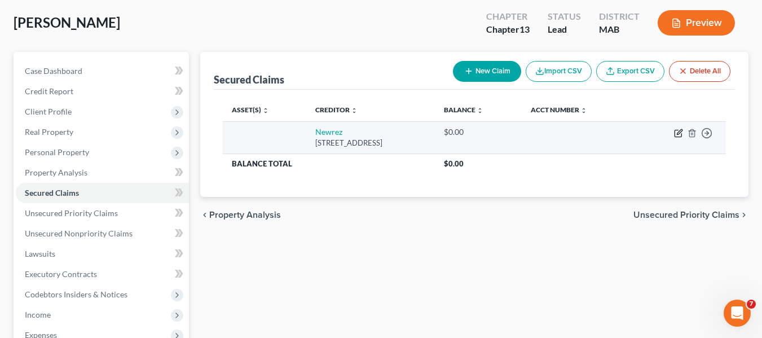
click at [677, 134] on icon "button" at bounding box center [678, 133] width 9 height 9
select select "42"
select select "2"
select select "0"
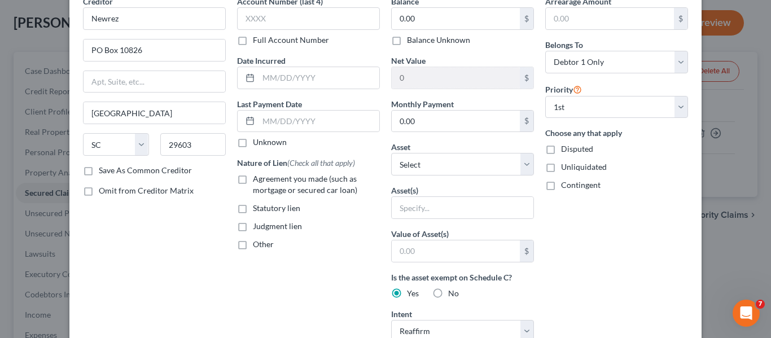
scroll to position [0, 0]
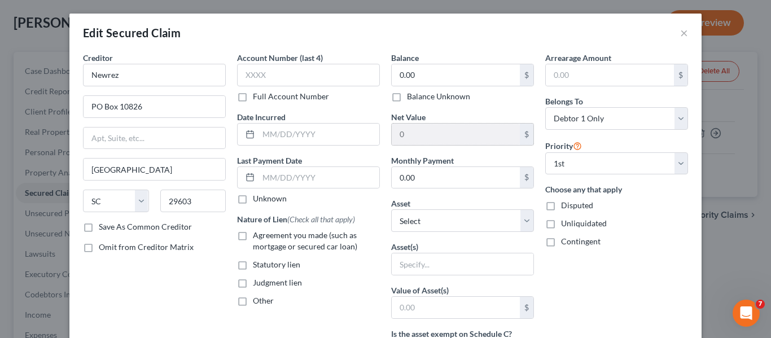
click at [460, 137] on input "0" at bounding box center [456, 134] width 128 height 21
click at [454, 133] on input "0" at bounding box center [456, 134] width 128 height 21
click at [417, 137] on input "0" at bounding box center [456, 134] width 128 height 21
click at [404, 131] on input "0" at bounding box center [456, 134] width 128 height 21
click at [419, 137] on input "0" at bounding box center [456, 134] width 128 height 21
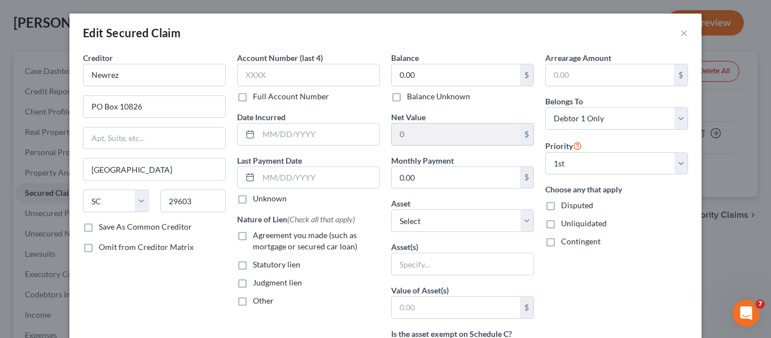
click at [419, 137] on input "0" at bounding box center [456, 134] width 128 height 21
click at [427, 138] on input "0" at bounding box center [456, 134] width 128 height 21
click at [427, 139] on input "0" at bounding box center [456, 134] width 128 height 21
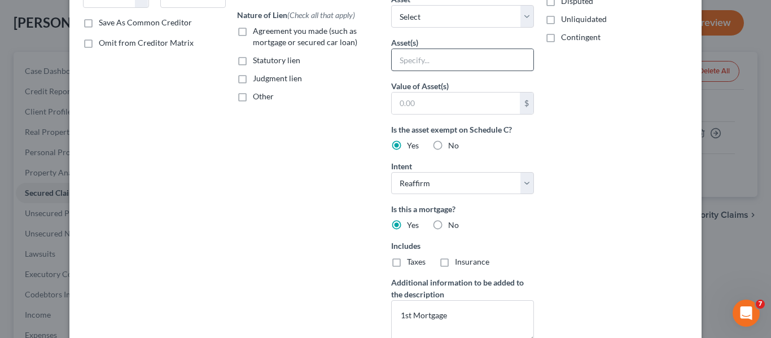
scroll to position [185, 0]
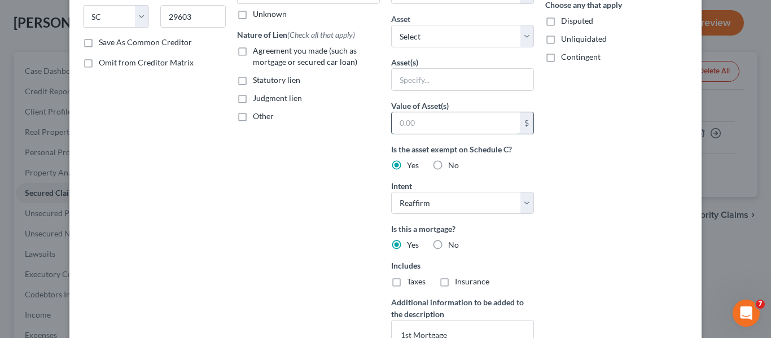
click at [432, 123] on input "text" at bounding box center [456, 122] width 128 height 21
type input "570,200"
click at [99, 42] on label "Save As Common Creditor" at bounding box center [145, 42] width 93 height 11
click at [103, 42] on input "Save As Common Creditor" at bounding box center [106, 40] width 7 height 7
checkbox input "true"
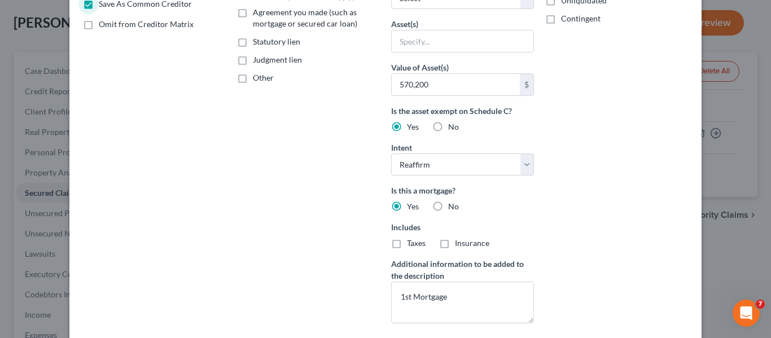
scroll to position [241, 0]
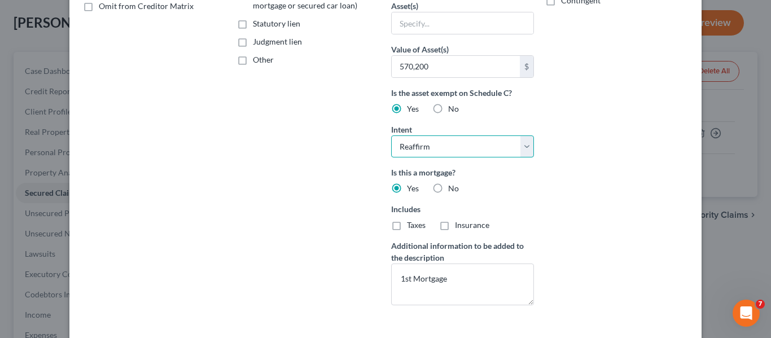
click at [523, 149] on select "Select Surrender Redeem Reaffirm Avoid Other" at bounding box center [462, 146] width 143 height 23
click at [630, 216] on div "Arrearage Amount $ Belongs To * Select Debtor 1 Only Debtor 2 Only Debtor 1 And…" at bounding box center [617, 62] width 154 height 503
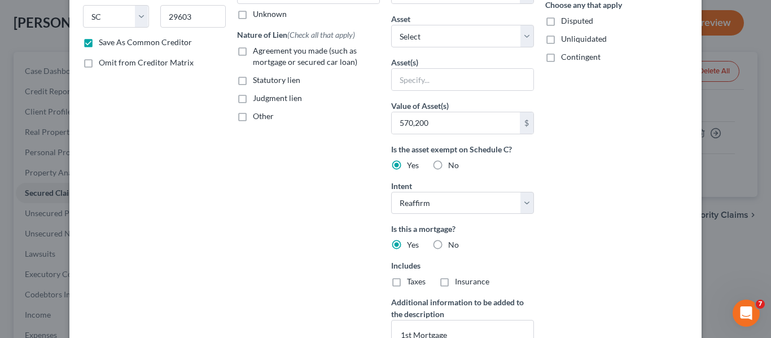
scroll to position [128, 0]
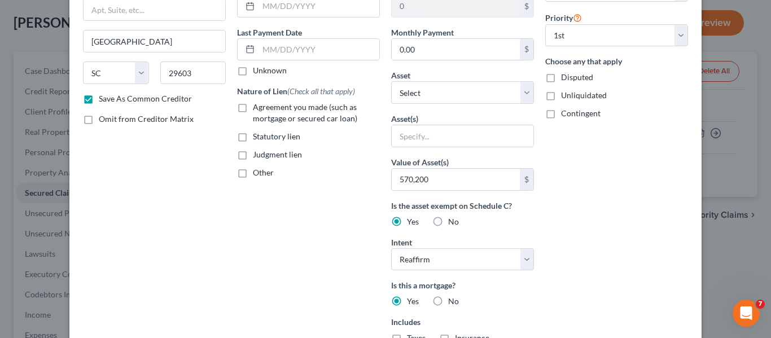
click at [253, 174] on label "Other" at bounding box center [263, 172] width 21 height 11
click at [257, 174] on input "Other" at bounding box center [260, 170] width 7 height 7
checkbox input "true"
click at [295, 196] on input "text" at bounding box center [309, 198] width 142 height 21
type input "1st Mortage"
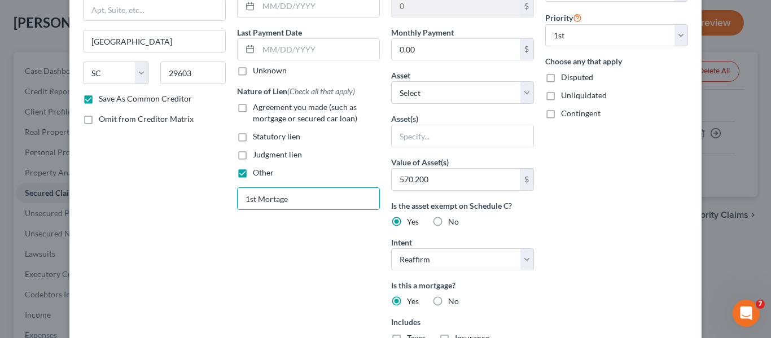
click at [253, 107] on label "Agreement you made (such as mortgage or secured car loan)" at bounding box center [316, 113] width 127 height 23
click at [257, 107] on input "Agreement you made (such as mortgage or secured car loan)" at bounding box center [260, 105] width 7 height 7
checkbox input "true"
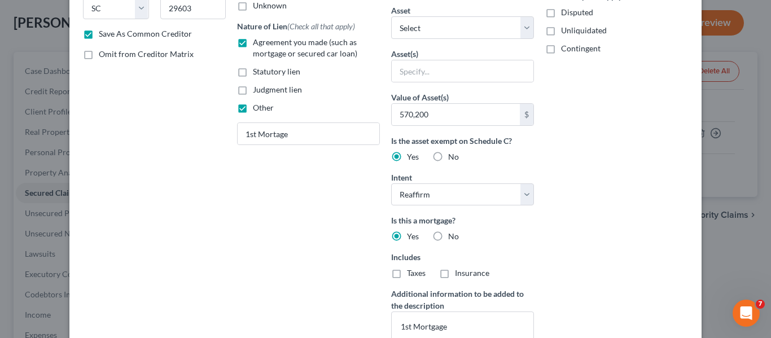
scroll to position [297, 0]
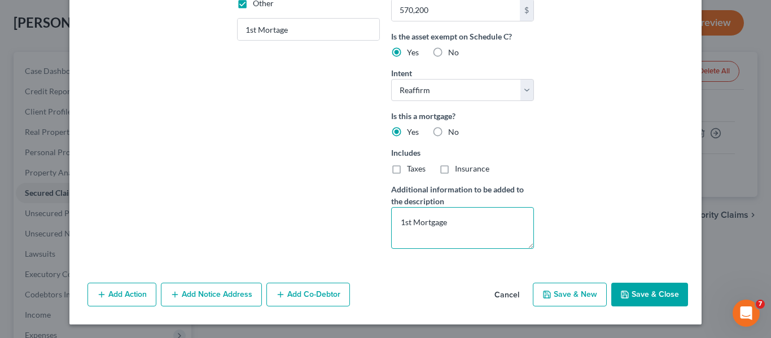
click at [466, 222] on textarea "1st Mortgage" at bounding box center [462, 228] width 143 height 42
type textarea "1"
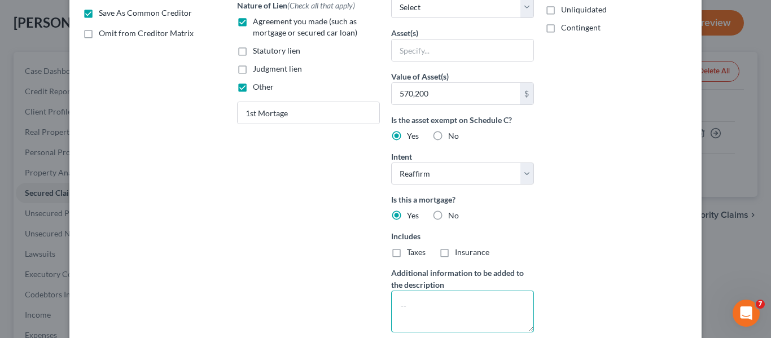
scroll to position [185, 0]
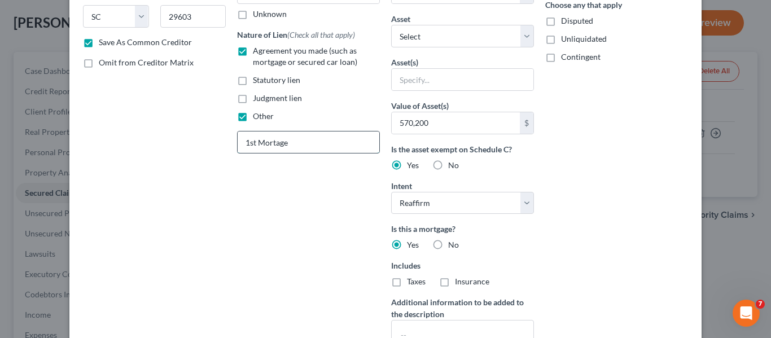
drag, startPoint x: 273, startPoint y: 143, endPoint x: 287, endPoint y: 143, distance: 14.1
click at [274, 143] on input "1st Mortage" at bounding box center [309, 141] width 142 height 21
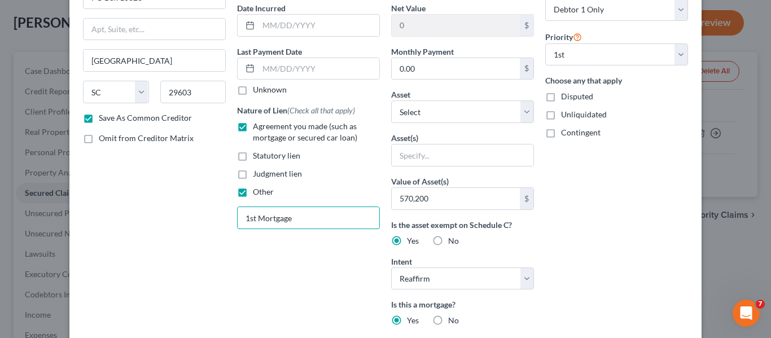
scroll to position [128, 0]
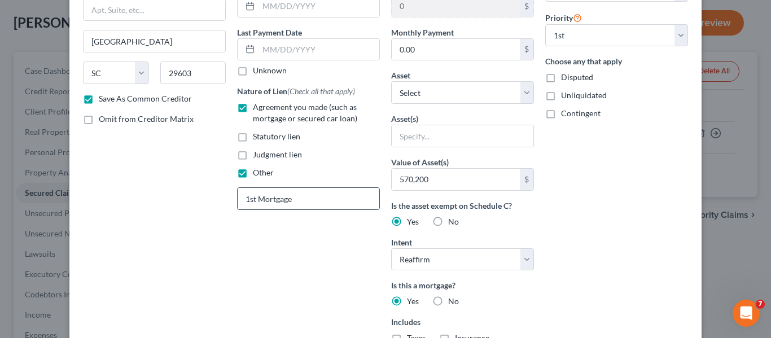
click at [252, 201] on input "1st Mortgage" at bounding box center [309, 198] width 142 height 21
type input "First Mortgage"
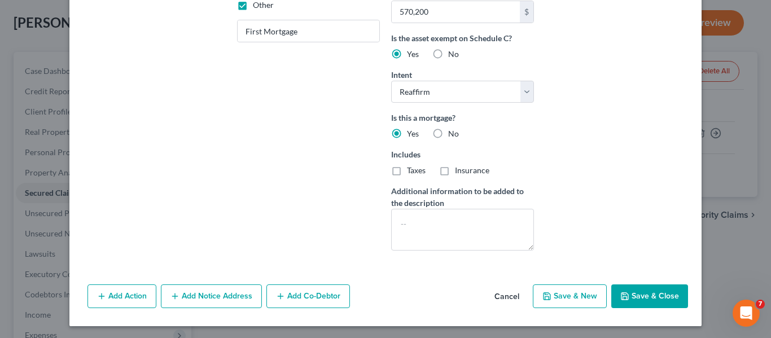
scroll to position [297, 0]
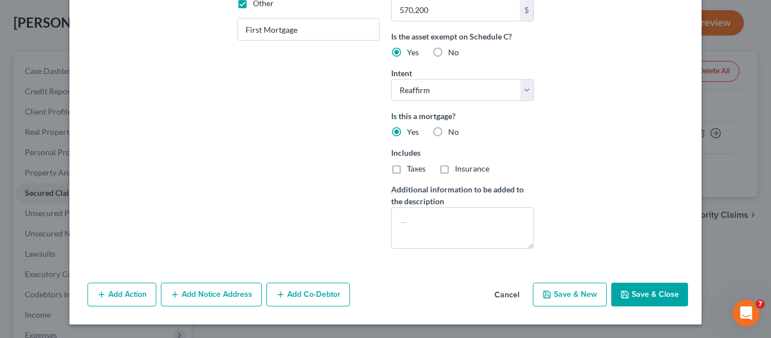
click at [638, 295] on button "Save & Close" at bounding box center [649, 295] width 77 height 24
checkbox input "false"
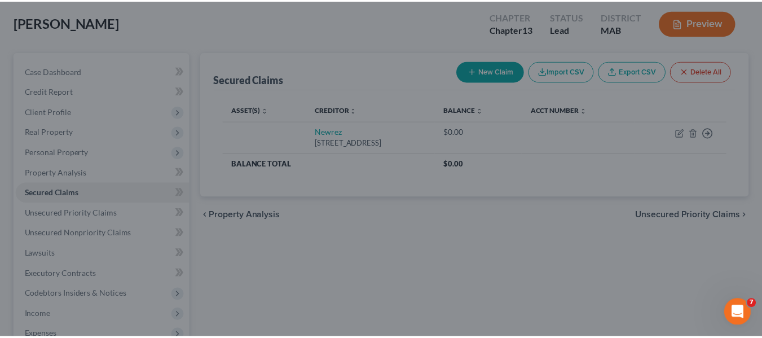
scroll to position [174, 0]
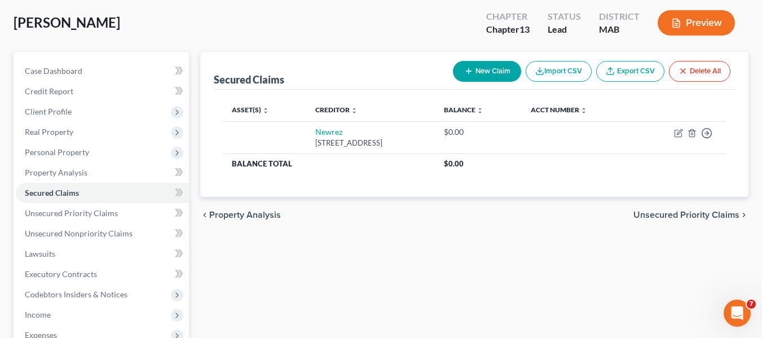
click at [668, 217] on span "Unsecured Priority Claims" at bounding box center [687, 214] width 106 height 9
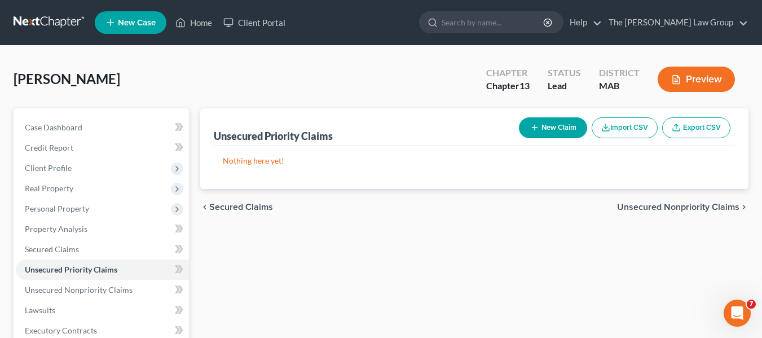
click at [664, 209] on span "Unsecured Nonpriority Claims" at bounding box center [678, 207] width 122 height 9
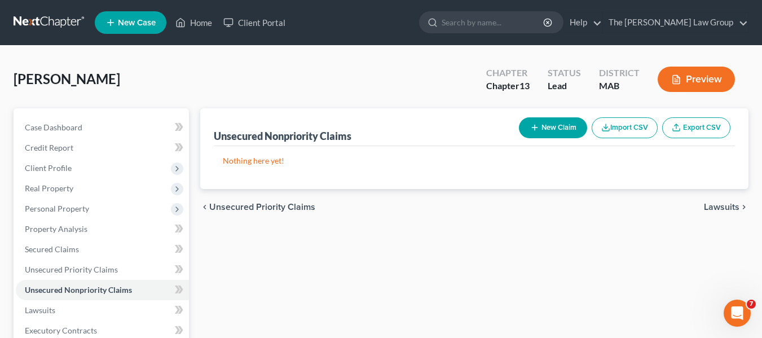
click at [727, 208] on span "Lawsuits" at bounding box center [722, 207] width 36 height 9
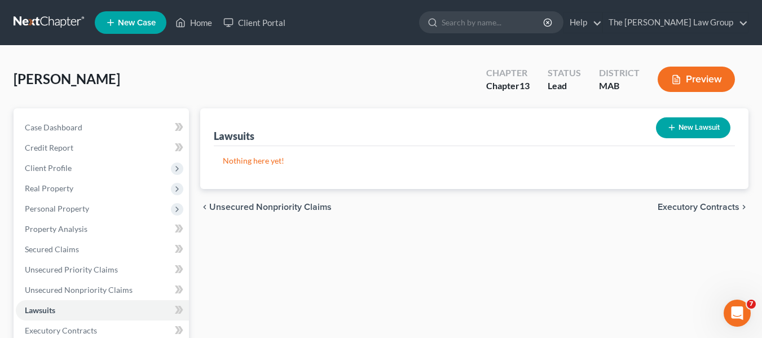
click at [727, 208] on span "Executory Contracts" at bounding box center [699, 207] width 82 height 9
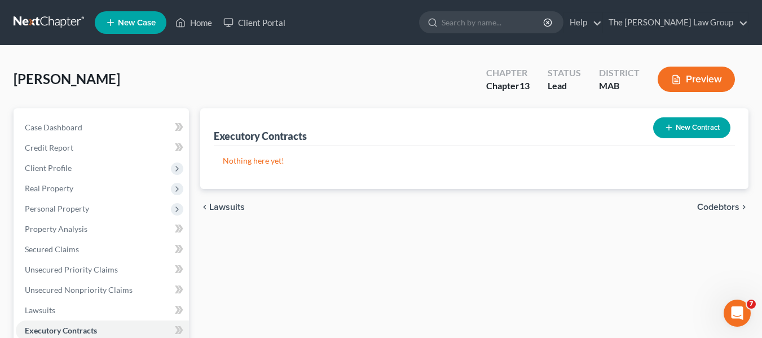
click at [727, 208] on span "Codebtors" at bounding box center [719, 207] width 42 height 9
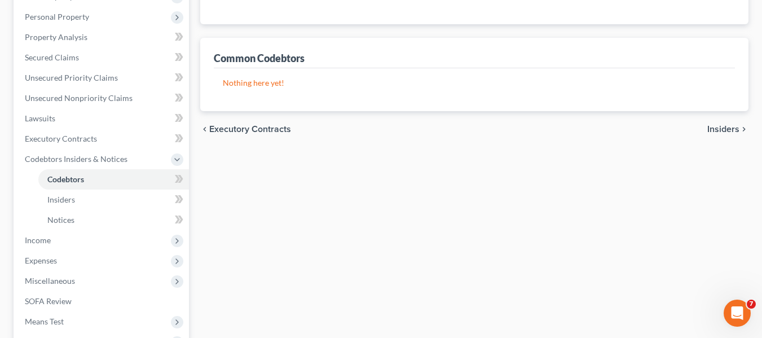
scroll to position [198, 0]
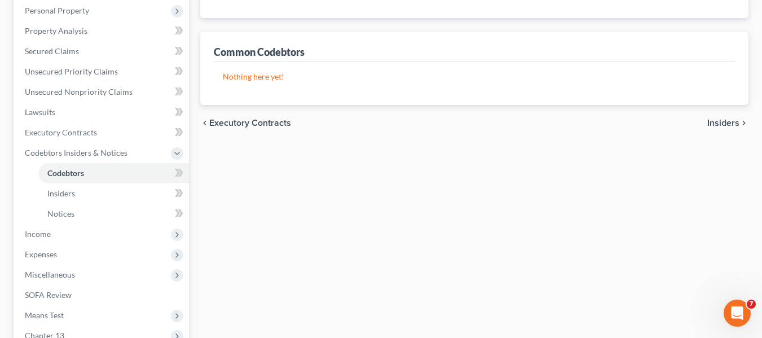
click at [713, 122] on span "Insiders" at bounding box center [724, 123] width 32 height 9
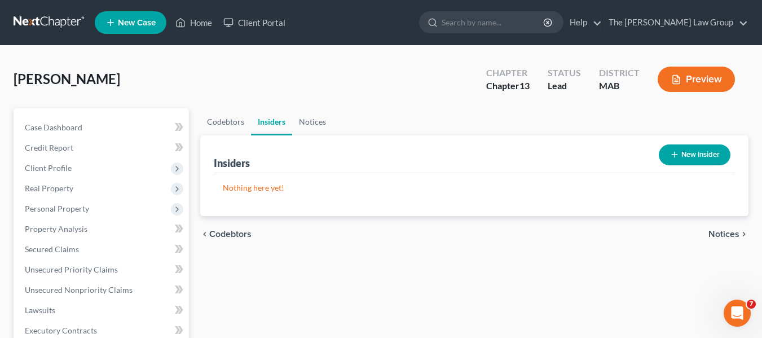
click at [727, 232] on span "Notices" at bounding box center [724, 234] width 31 height 9
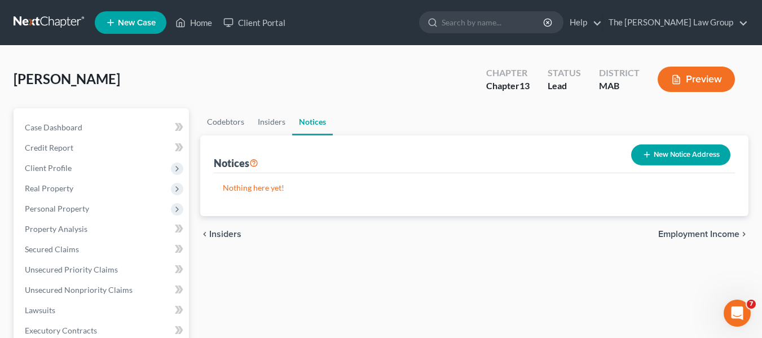
click at [726, 235] on span "Employment Income" at bounding box center [699, 234] width 81 height 9
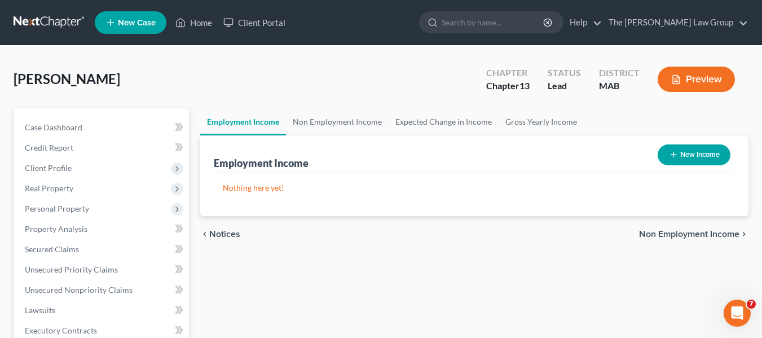
click at [701, 155] on button "New Income" at bounding box center [694, 154] width 73 height 21
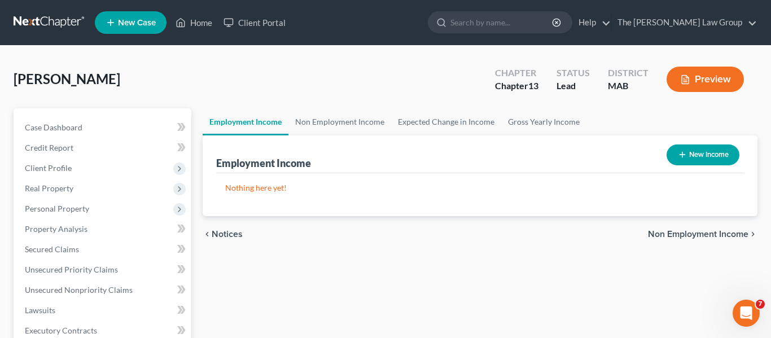
select select "0"
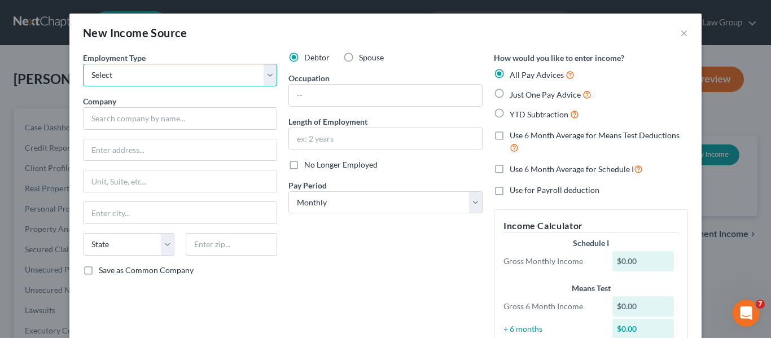
click at [266, 69] on select "Select Full or Part Time Employment Self Employment" at bounding box center [180, 75] width 194 height 23
click at [266, 71] on select "Select Full or Part Time Employment Self Employment" at bounding box center [180, 75] width 194 height 23
select select "1"
click at [83, 64] on select "Select Full or Part Time Employment Self Employment" at bounding box center [180, 75] width 194 height 23
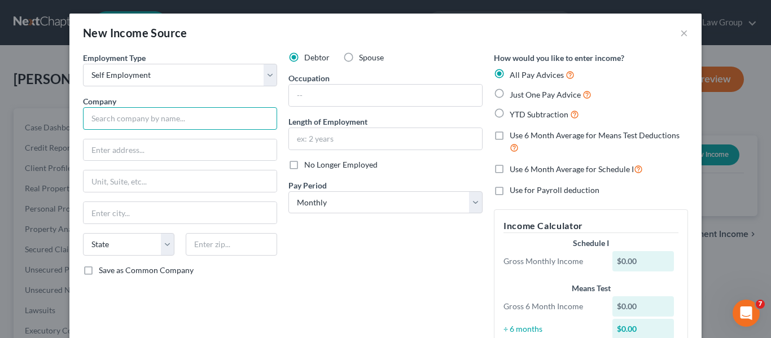
click at [150, 120] on input "text" at bounding box center [180, 118] width 194 height 23
type input "Disability"
click at [510, 93] on label "Just One Pay Advice" at bounding box center [551, 94] width 82 height 13
click at [514, 93] on input "Just One Pay Advice" at bounding box center [517, 91] width 7 height 7
radio input "true"
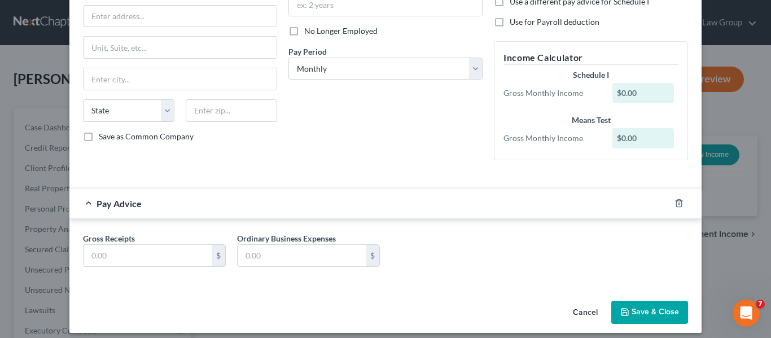
scroll to position [142, 0]
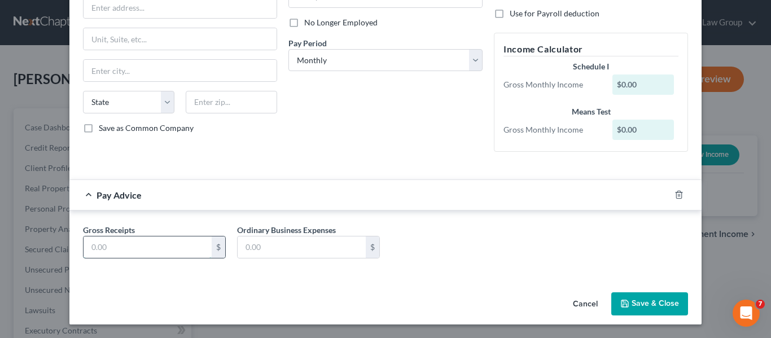
click at [133, 251] on input "text" at bounding box center [148, 246] width 128 height 21
type input "1,900"
click at [638, 301] on button "Save & Close" at bounding box center [649, 304] width 77 height 24
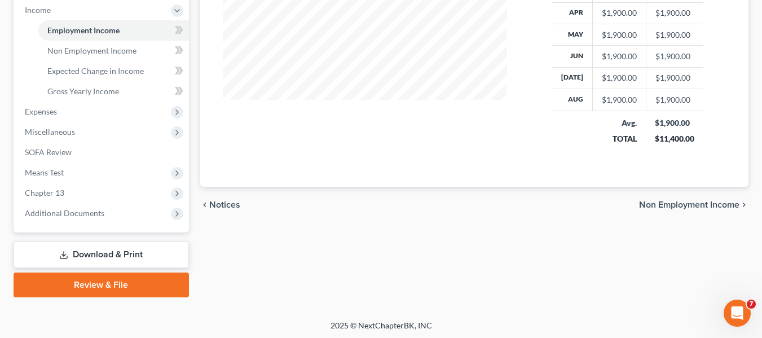
scroll to position [363, 0]
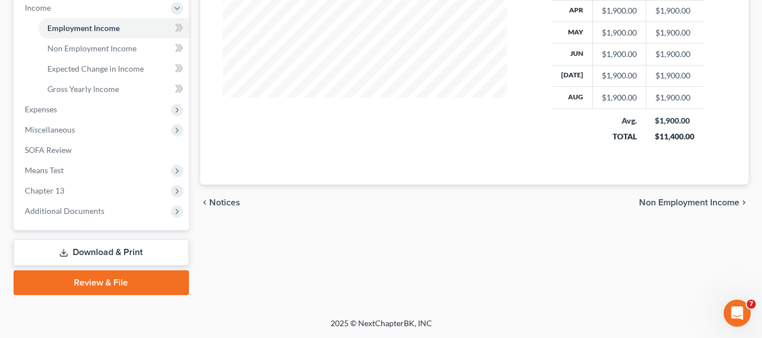
click at [687, 205] on span "Non Employment Income" at bounding box center [689, 202] width 100 height 9
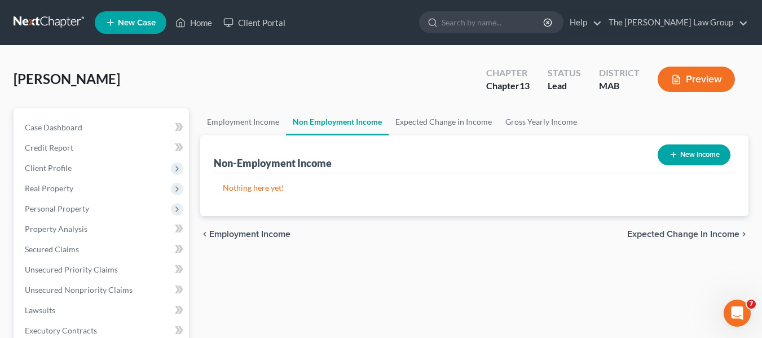
click at [681, 235] on span "Expected Change in Income" at bounding box center [684, 234] width 112 height 9
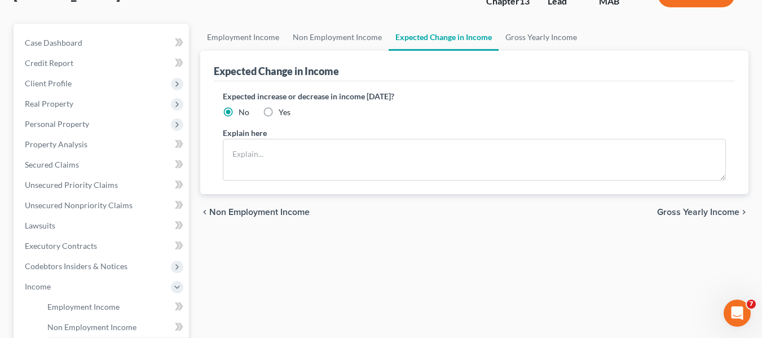
scroll to position [92, 0]
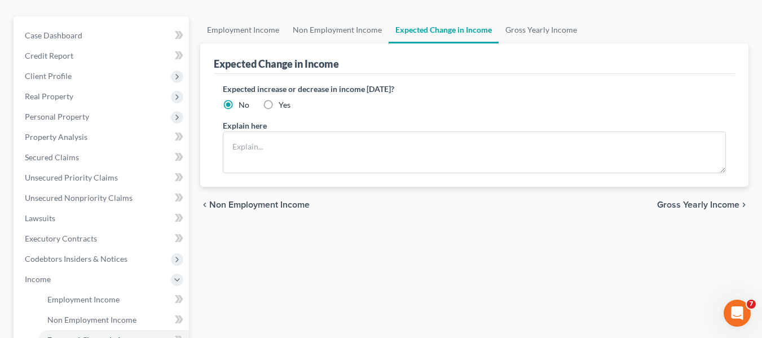
click at [703, 206] on span "Gross Yearly Income" at bounding box center [698, 204] width 82 height 9
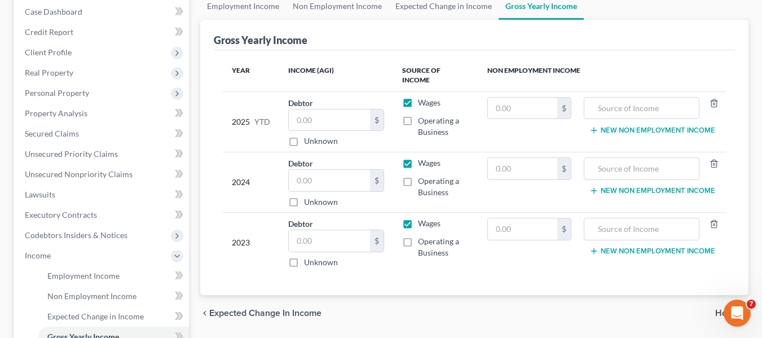
scroll to position [119, 0]
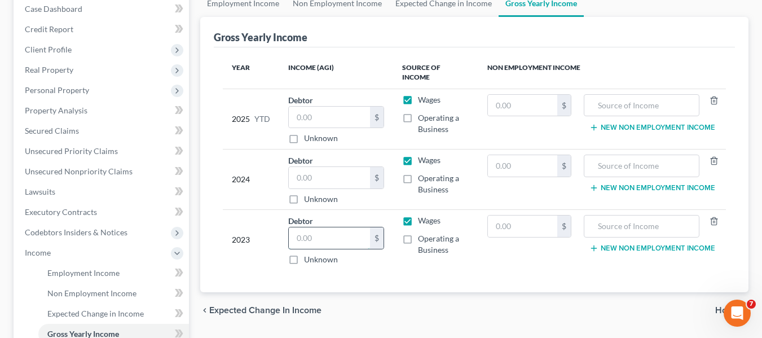
click at [310, 233] on input "text" at bounding box center [330, 237] width 82 height 21
type input "22,800"
click at [306, 173] on input "text" at bounding box center [330, 177] width 82 height 21
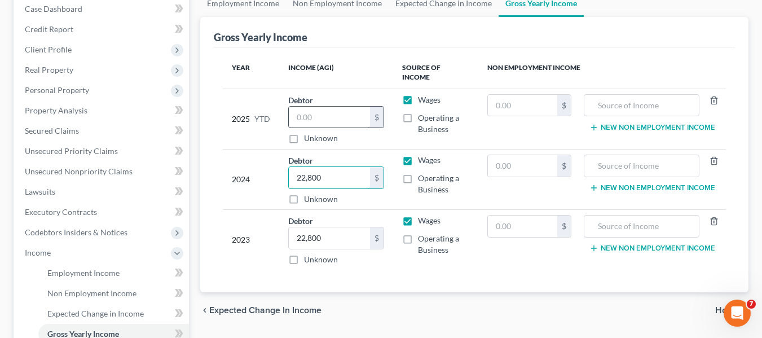
type input "22,800"
click at [310, 108] on input "text" at bounding box center [330, 117] width 82 height 21
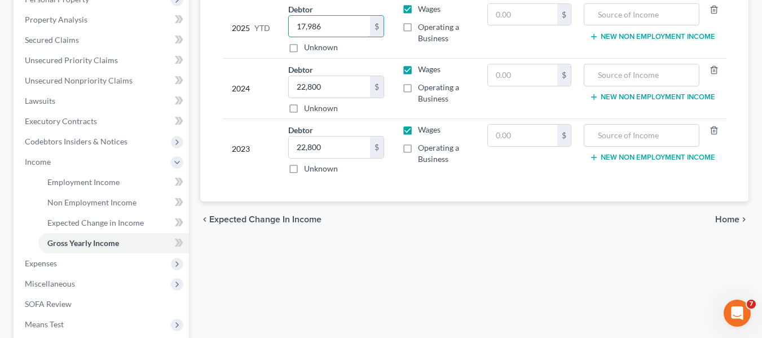
scroll to position [210, 0]
type input "17,986"
click at [721, 214] on span "Home" at bounding box center [728, 218] width 24 height 9
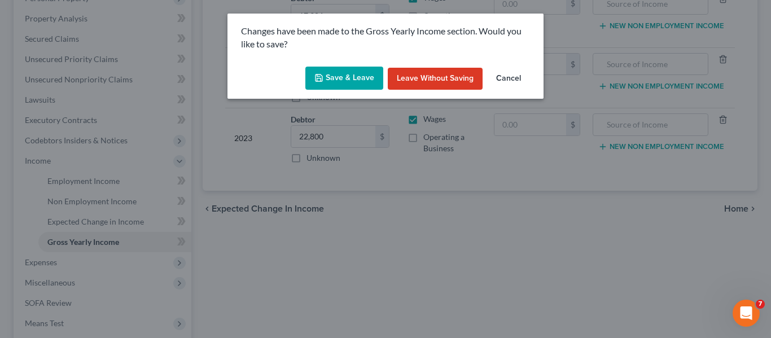
click at [343, 82] on button "Save & Leave" at bounding box center [344, 79] width 78 height 24
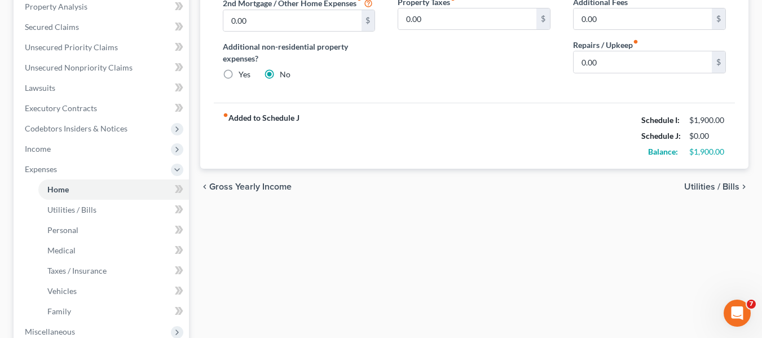
scroll to position [223, 0]
click at [275, 186] on span "Gross Yearly Income" at bounding box center [250, 185] width 82 height 9
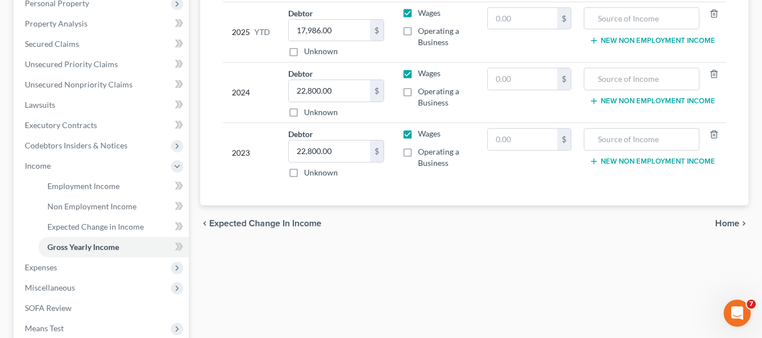
scroll to position [207, 0]
click at [727, 218] on span "Home" at bounding box center [728, 222] width 24 height 9
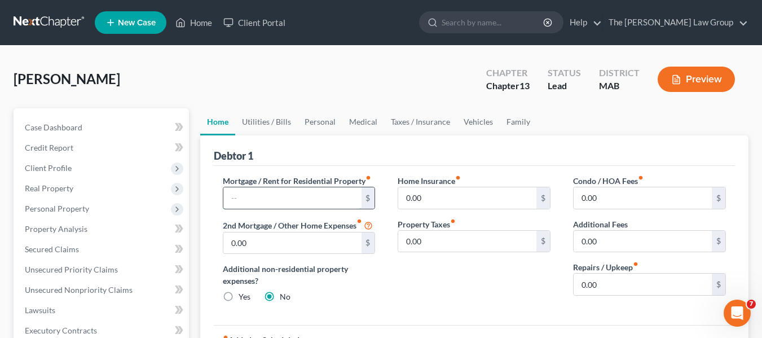
click at [264, 204] on input "text" at bounding box center [292, 197] width 138 height 21
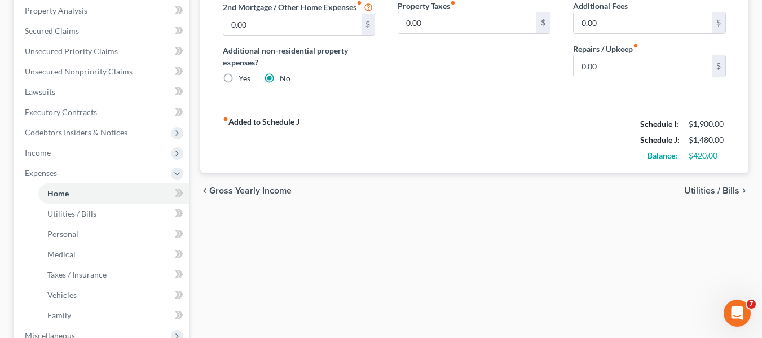
scroll to position [225, 0]
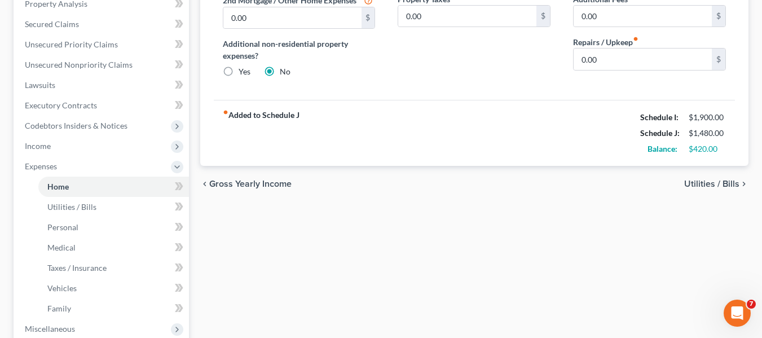
type input "1,480"
click at [697, 179] on span "Utilities / Bills" at bounding box center [712, 183] width 55 height 9
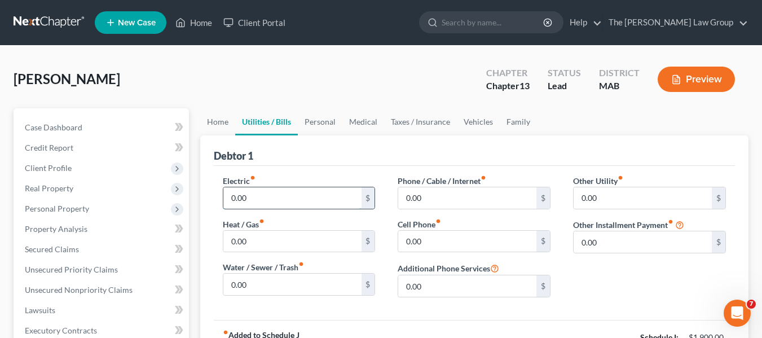
click at [244, 200] on input "0.00" at bounding box center [292, 197] width 138 height 21
type input "200"
click at [269, 237] on input "0.00" at bounding box center [292, 241] width 138 height 21
type input "50"
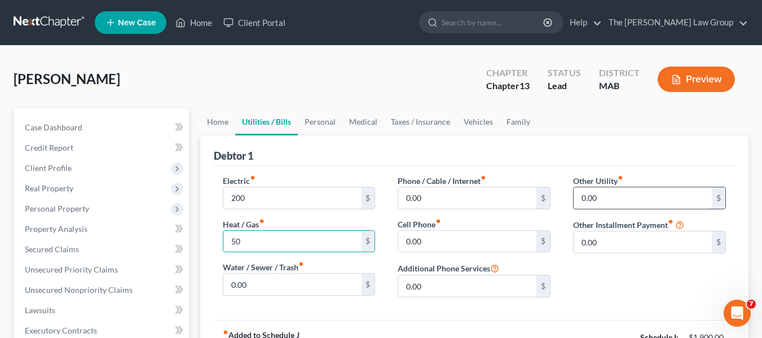
click at [664, 203] on input "0.00" at bounding box center [643, 197] width 138 height 21
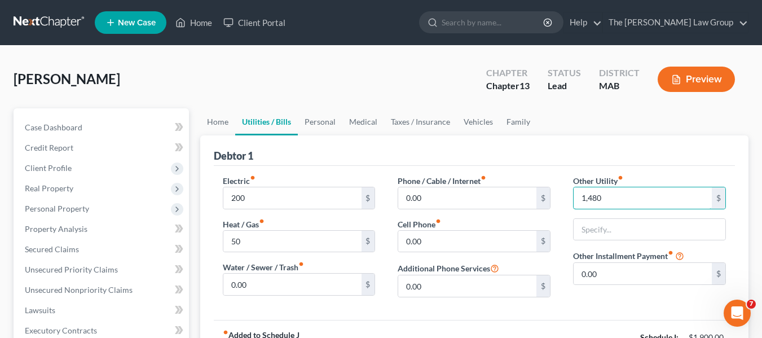
type input "1,480"
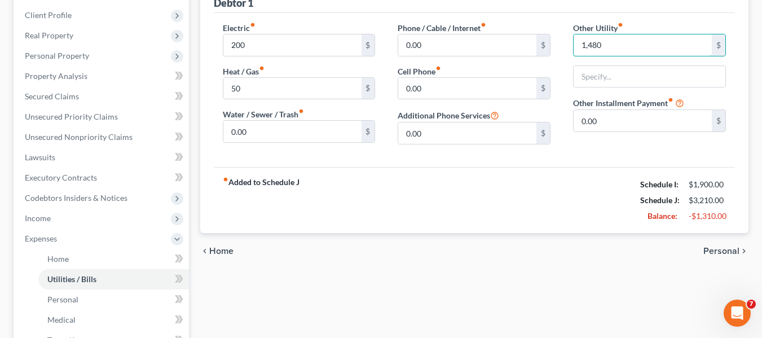
scroll to position [156, 0]
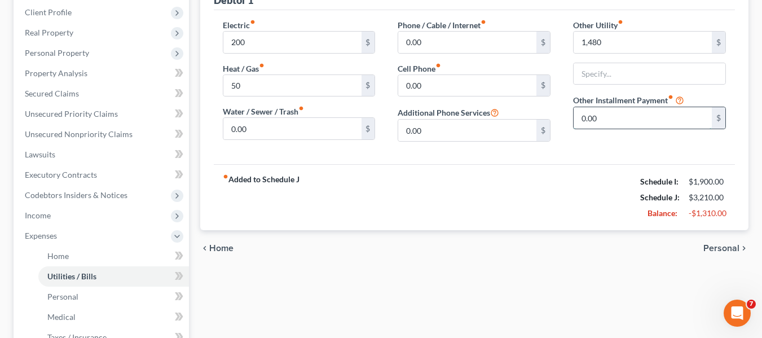
click at [632, 125] on input "0.00" at bounding box center [643, 117] width 138 height 21
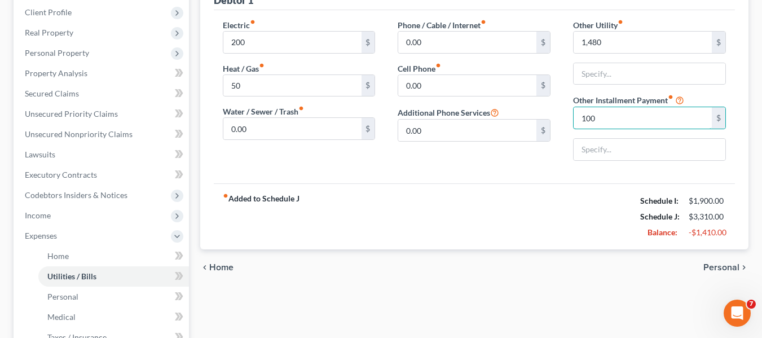
type input "100"
click at [724, 269] on span "Personal" at bounding box center [722, 267] width 36 height 9
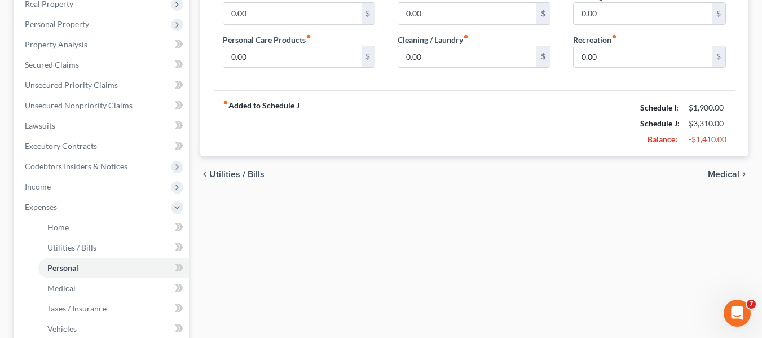
scroll to position [187, 0]
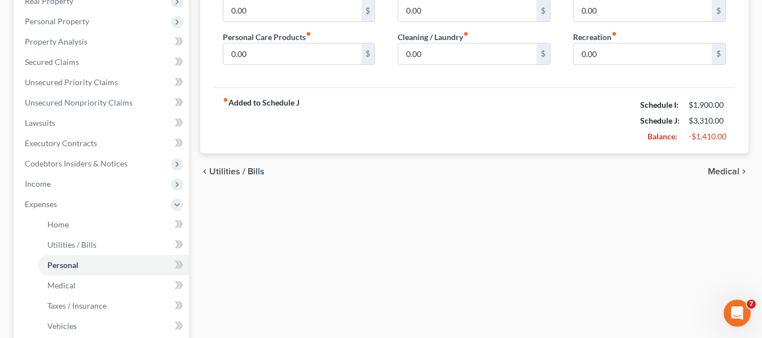
click at [714, 173] on span "Medical" at bounding box center [724, 171] width 32 height 9
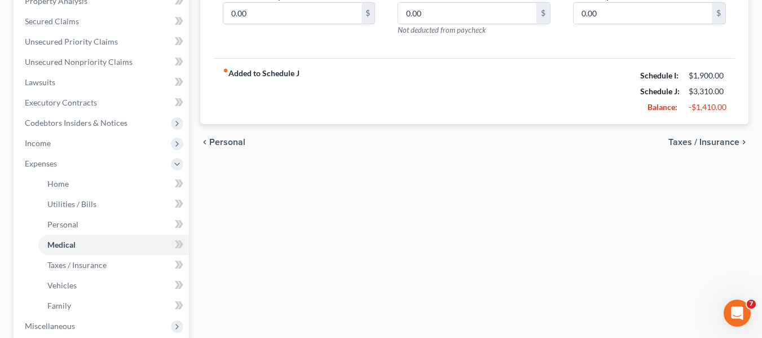
scroll to position [236, 0]
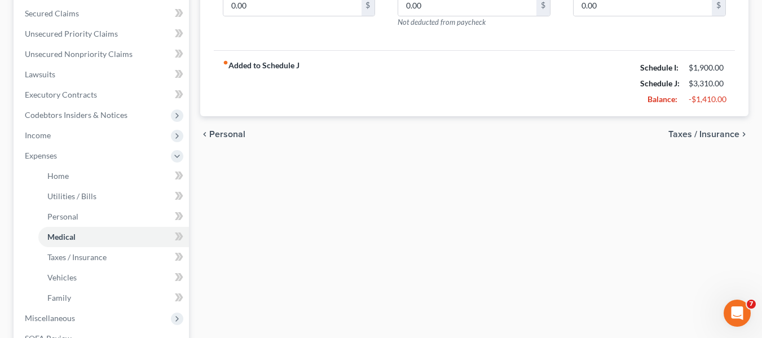
click at [704, 137] on span "Taxes / Insurance" at bounding box center [704, 134] width 71 height 9
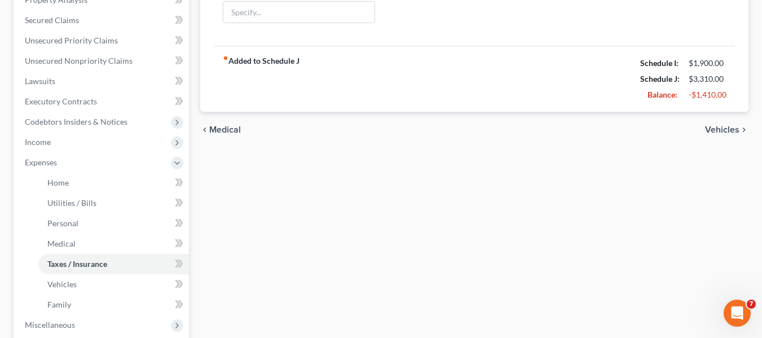
scroll to position [244, 0]
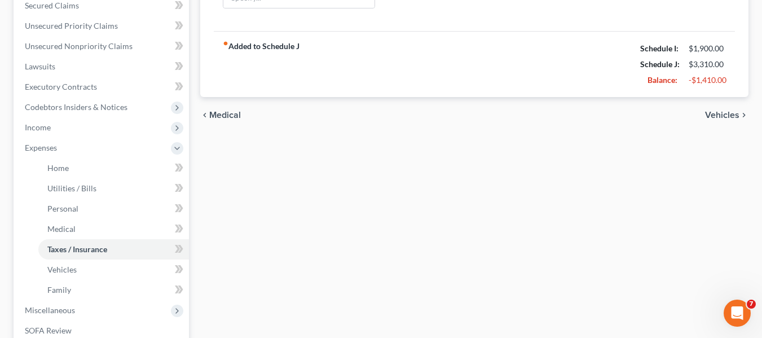
click at [714, 113] on span "Vehicles" at bounding box center [722, 115] width 34 height 9
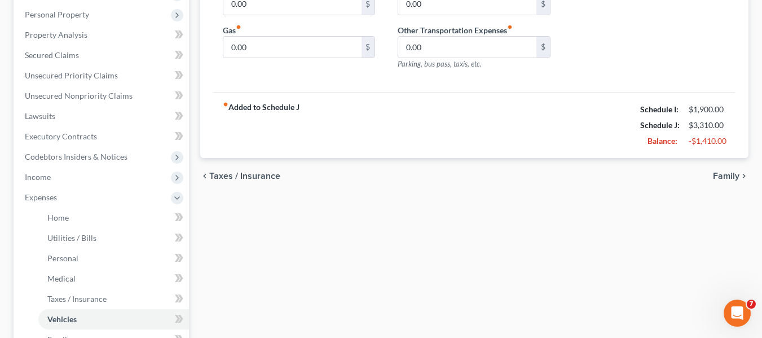
scroll to position [229, 0]
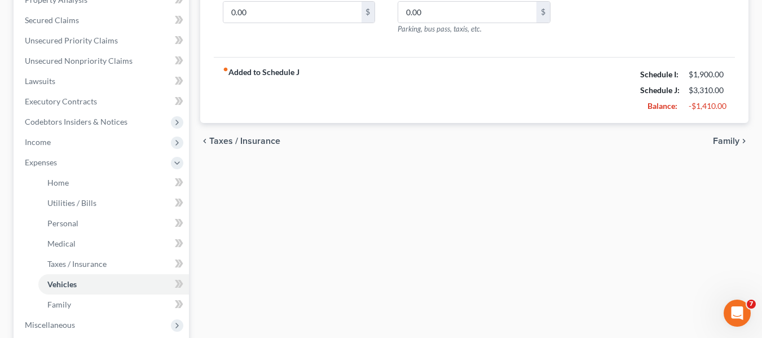
click at [721, 142] on span "Family" at bounding box center [726, 141] width 27 height 9
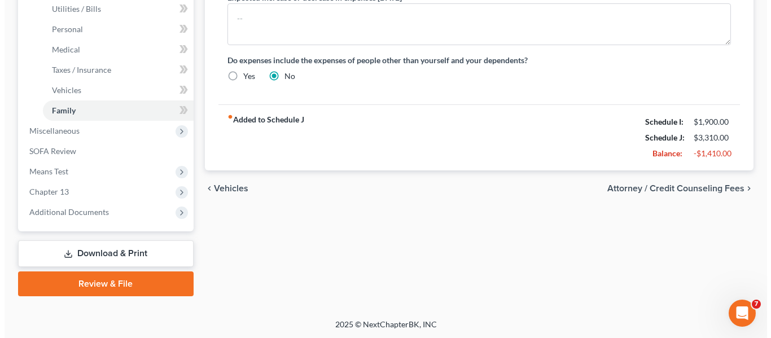
scroll to position [424, 0]
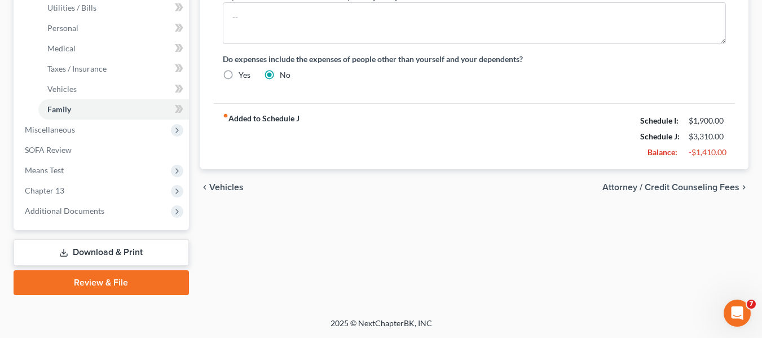
click at [696, 187] on span "Attorney / Credit Counseling Fees" at bounding box center [671, 187] width 137 height 9
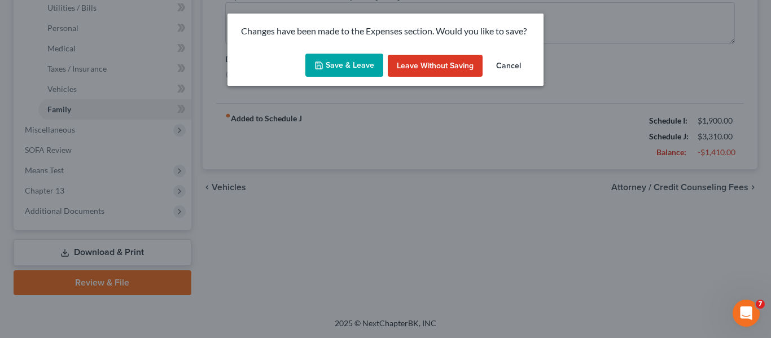
click at [353, 63] on button "Save & Leave" at bounding box center [344, 66] width 78 height 24
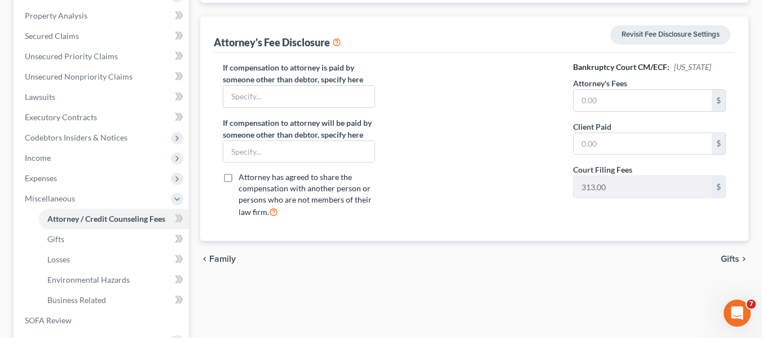
scroll to position [214, 0]
click at [730, 255] on span "Gifts" at bounding box center [730, 257] width 19 height 9
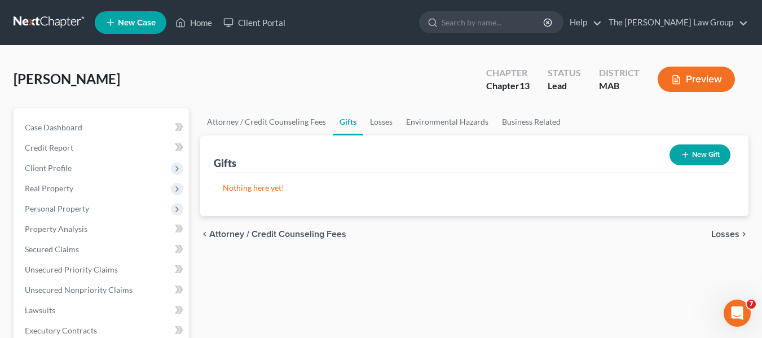
click at [734, 233] on span "Losses" at bounding box center [726, 234] width 28 height 9
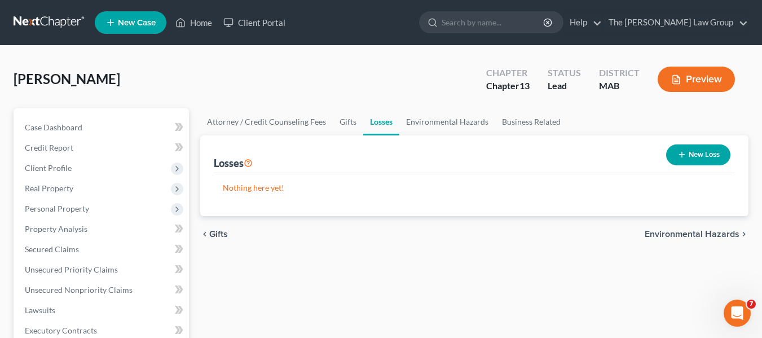
click at [722, 234] on span "Environmental Hazards" at bounding box center [692, 234] width 95 height 9
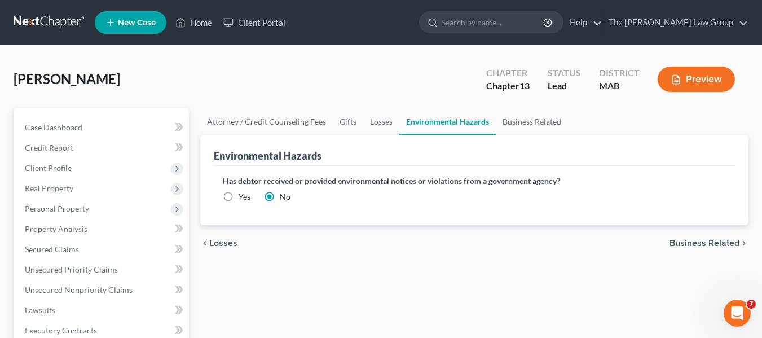
click at [705, 240] on span "Business Related" at bounding box center [705, 243] width 70 height 9
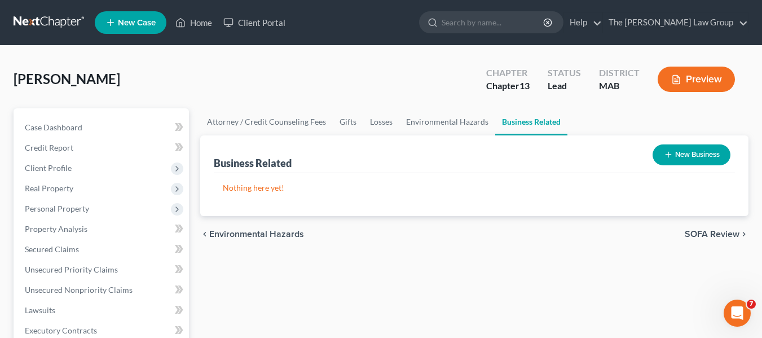
click at [707, 234] on span "SOFA Review" at bounding box center [712, 234] width 55 height 9
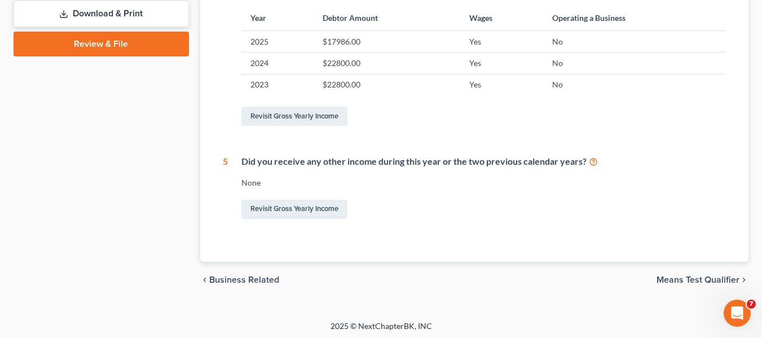
scroll to position [524, 0]
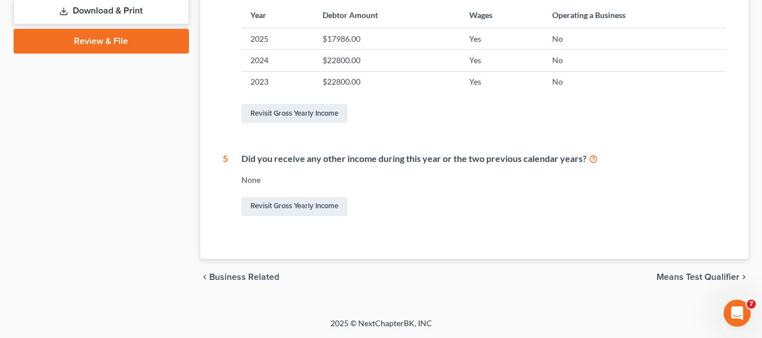
click at [697, 279] on span "Means Test Qualifier" at bounding box center [698, 277] width 83 height 9
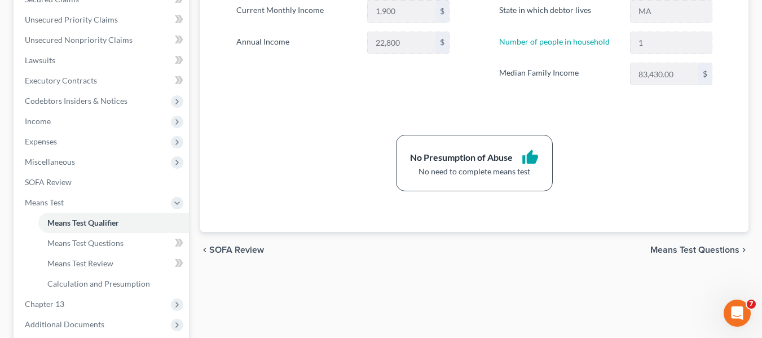
scroll to position [253, 0]
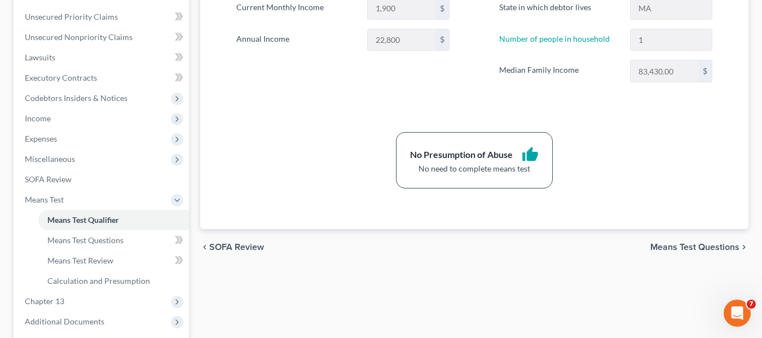
click at [687, 245] on span "Means Test Questions" at bounding box center [695, 247] width 89 height 9
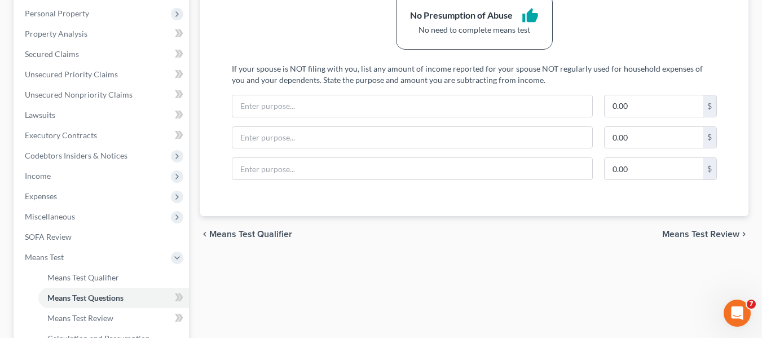
scroll to position [213, 0]
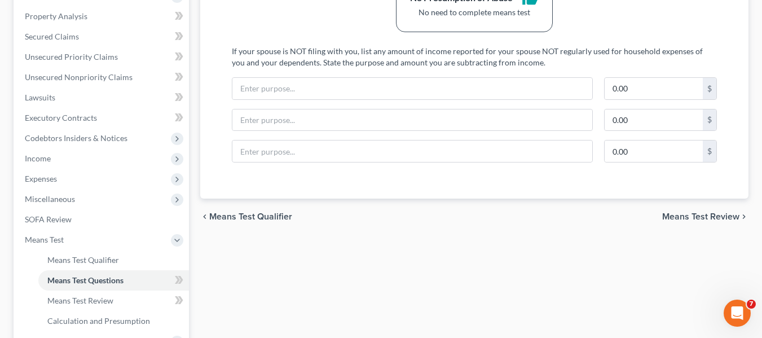
click at [701, 220] on span "Means Test Review" at bounding box center [701, 216] width 77 height 9
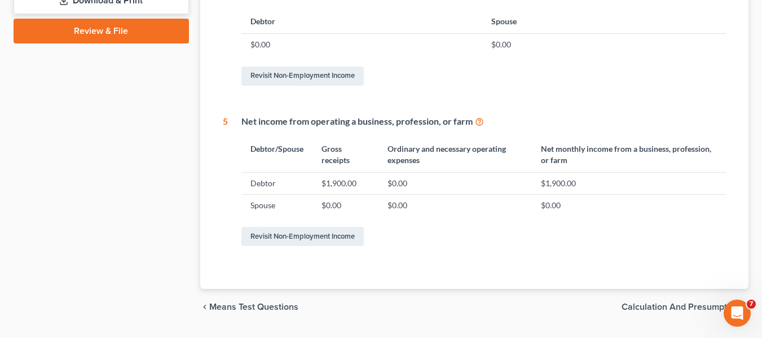
scroll to position [645, 0]
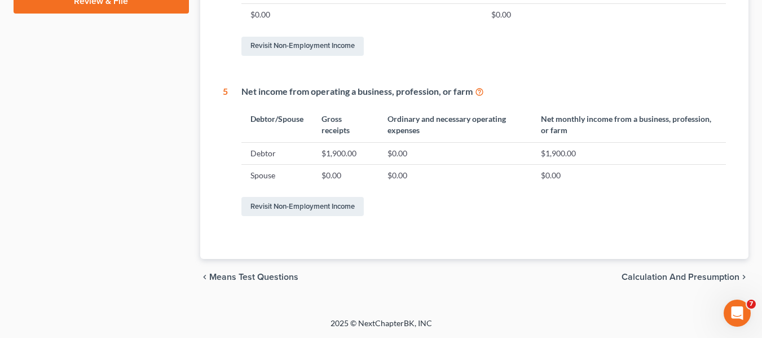
click at [673, 276] on span "Calculation and Presumption" at bounding box center [681, 277] width 118 height 9
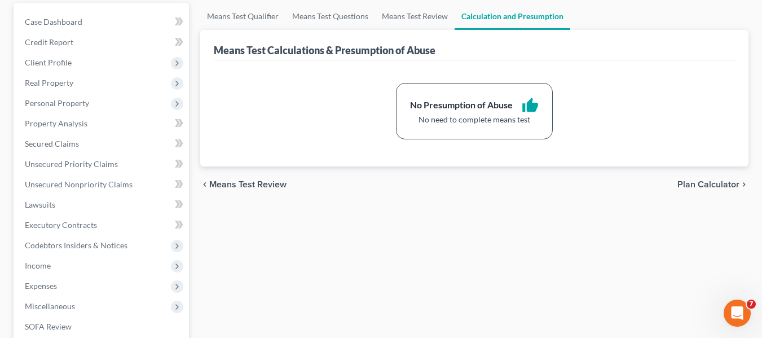
scroll to position [125, 0]
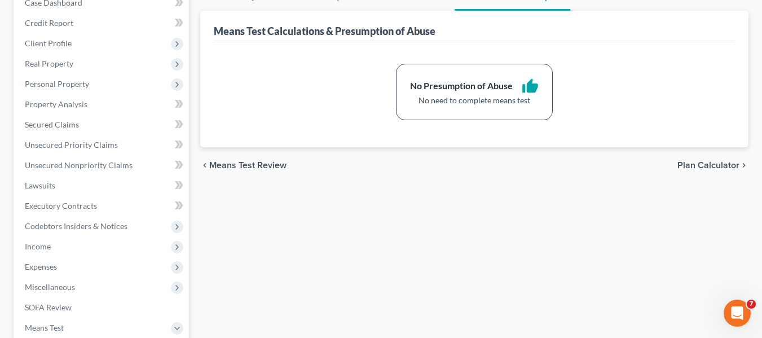
click at [723, 165] on span "Plan Calculator" at bounding box center [709, 165] width 62 height 9
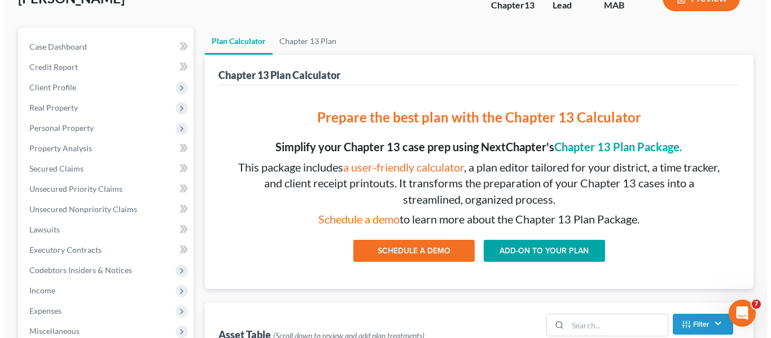
scroll to position [62, 0]
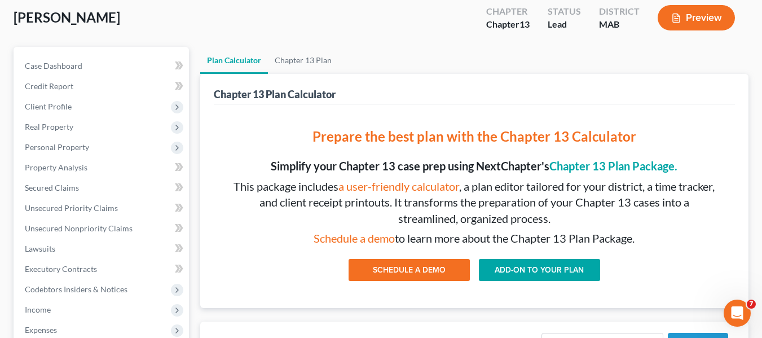
click at [693, 23] on button "Preview" at bounding box center [696, 17] width 77 height 25
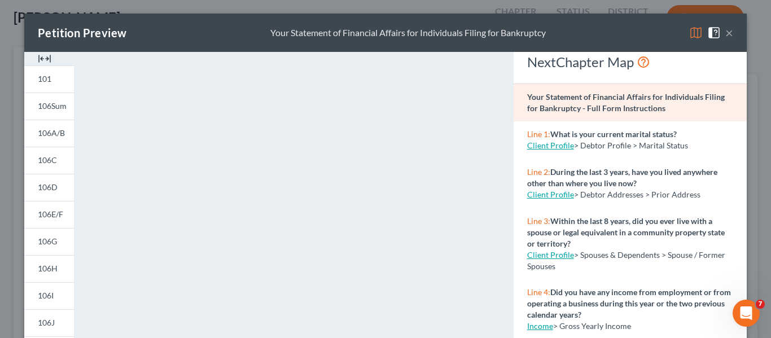
scroll to position [0, 0]
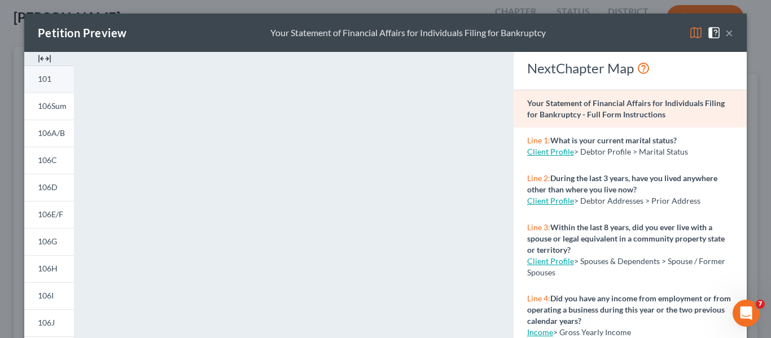
click at [38, 79] on span "101" at bounding box center [45, 79] width 14 height 10
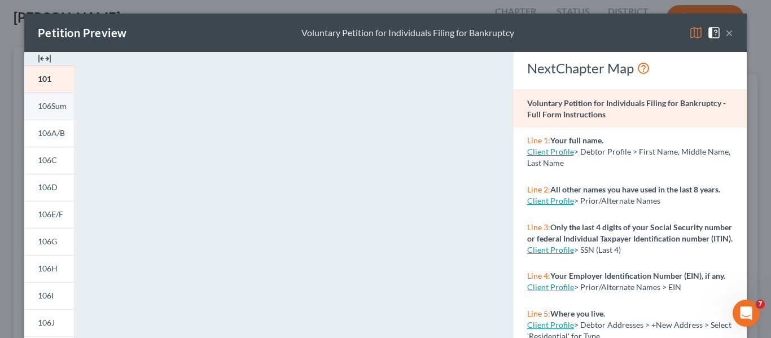
click at [62, 103] on span "106Sum" at bounding box center [52, 106] width 29 height 10
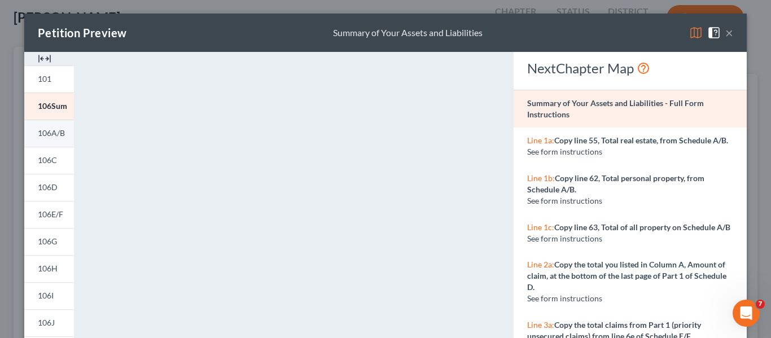
click at [52, 135] on span "106A/B" at bounding box center [51, 133] width 27 height 10
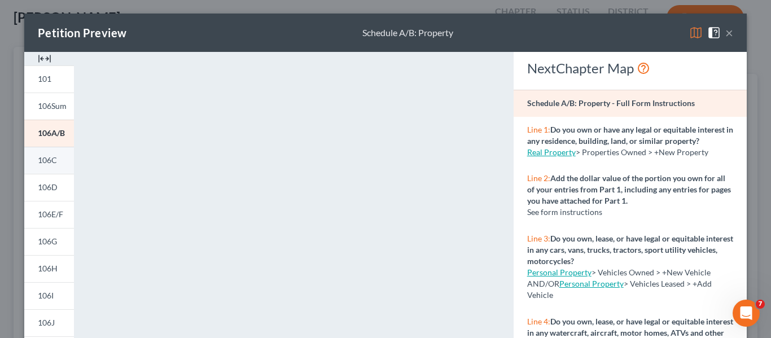
click at [52, 166] on link "106C" at bounding box center [49, 160] width 50 height 27
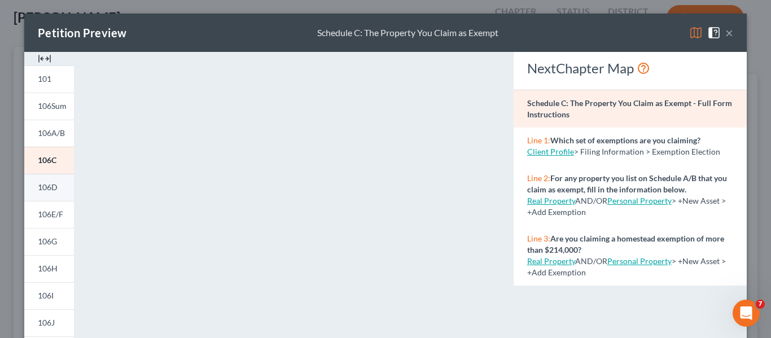
click at [53, 190] on span "106D" at bounding box center [48, 187] width 20 height 10
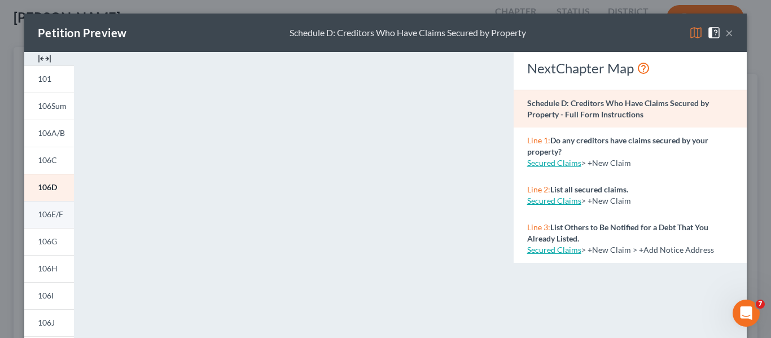
click at [51, 216] on span "106E/F" at bounding box center [50, 214] width 25 height 10
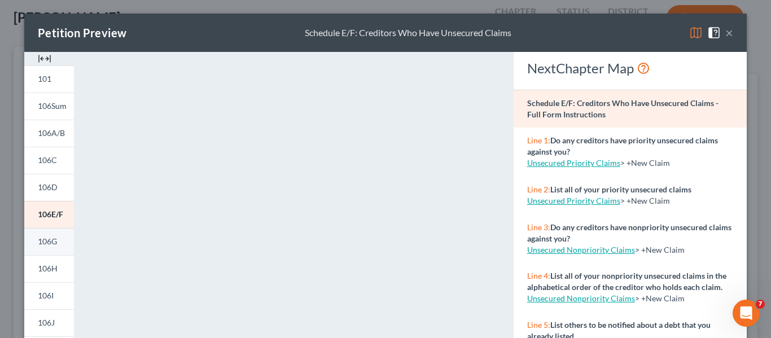
click at [48, 245] on span "106G" at bounding box center [47, 241] width 19 height 10
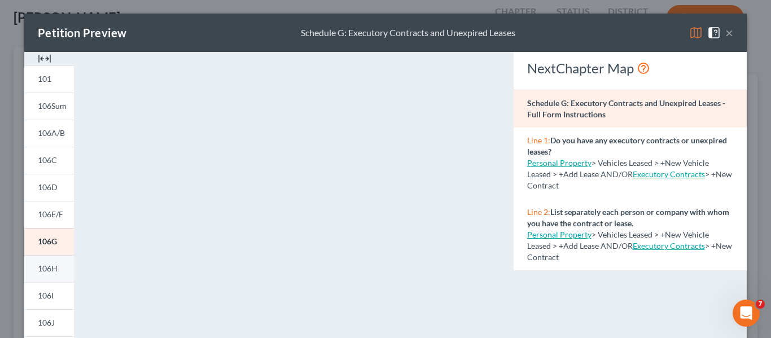
click at [51, 272] on span "106H" at bounding box center [48, 269] width 20 height 10
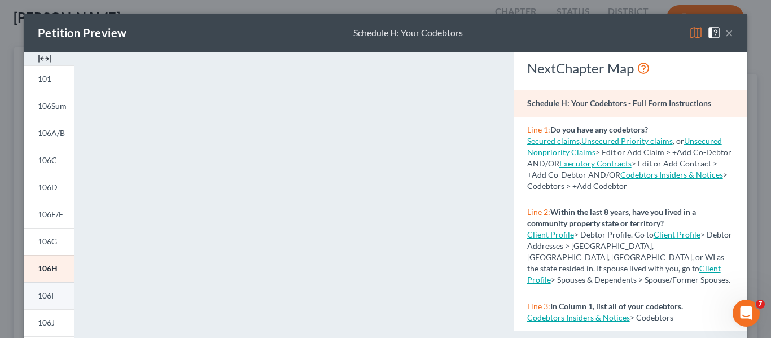
click at [48, 300] on span "106I" at bounding box center [46, 296] width 16 height 10
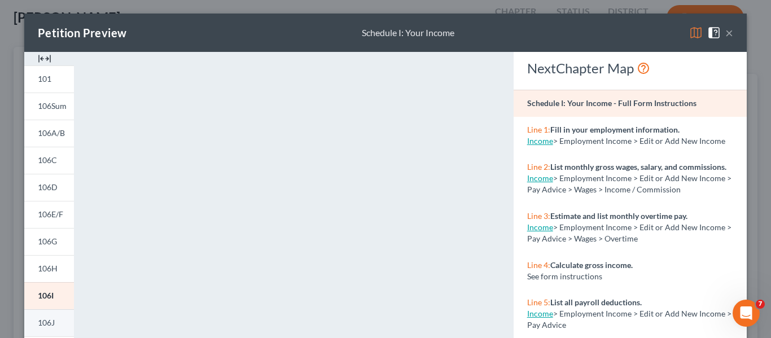
click at [61, 324] on link "106J" at bounding box center [49, 322] width 50 height 27
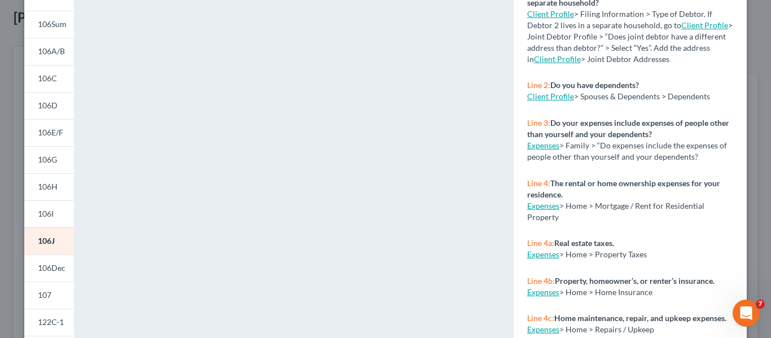
scroll to position [143, 0]
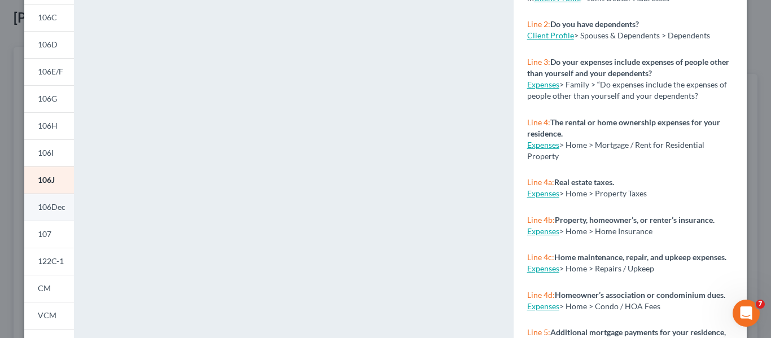
click at [47, 210] on span "106Dec" at bounding box center [52, 207] width 28 height 10
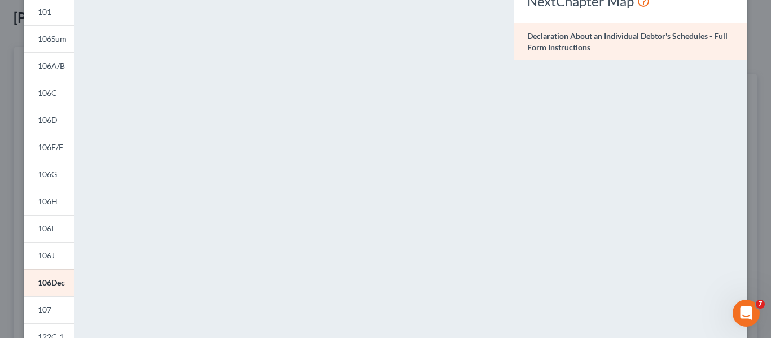
scroll to position [51, 0]
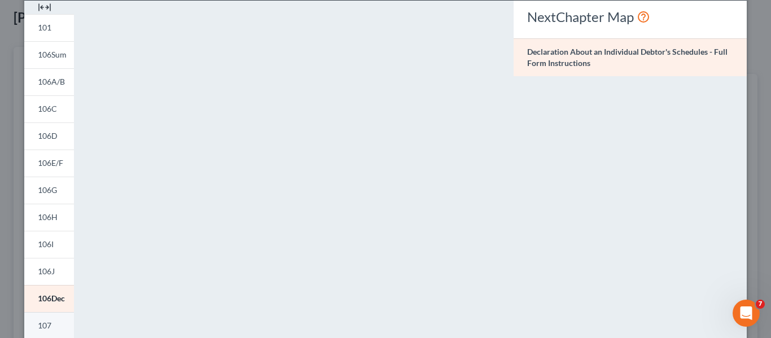
click at [49, 331] on link "107" at bounding box center [49, 325] width 50 height 27
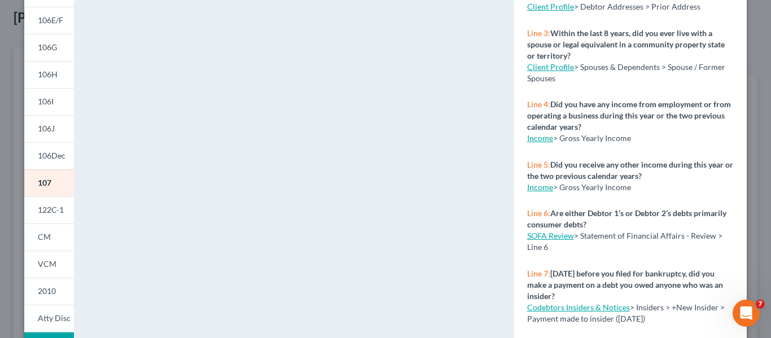
scroll to position [201, 0]
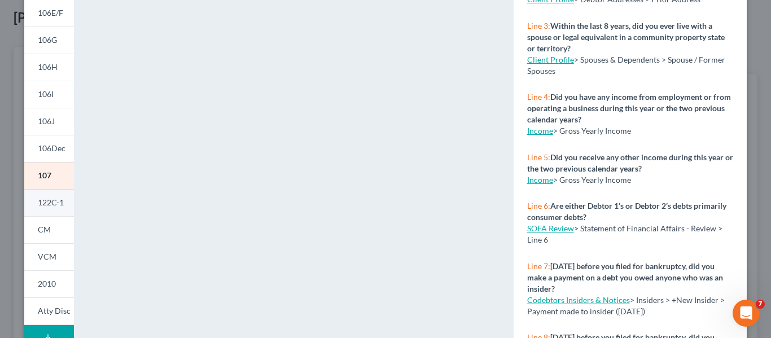
click at [46, 208] on link "122C-1" at bounding box center [49, 202] width 50 height 27
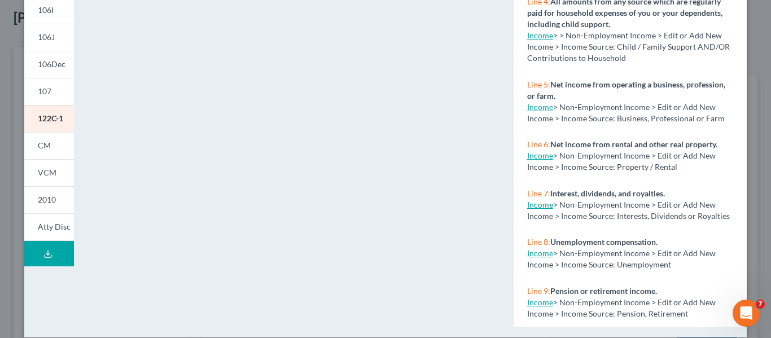
scroll to position [299, 0]
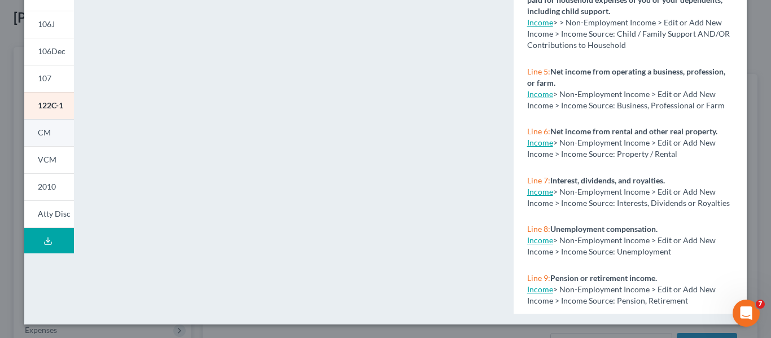
click at [42, 133] on span "CM" at bounding box center [44, 133] width 13 height 10
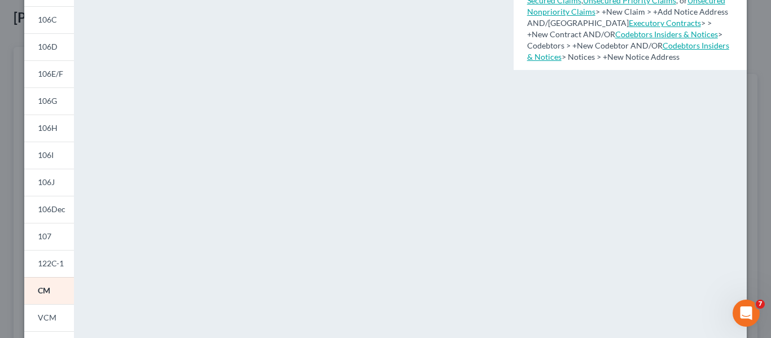
scroll to position [148, 0]
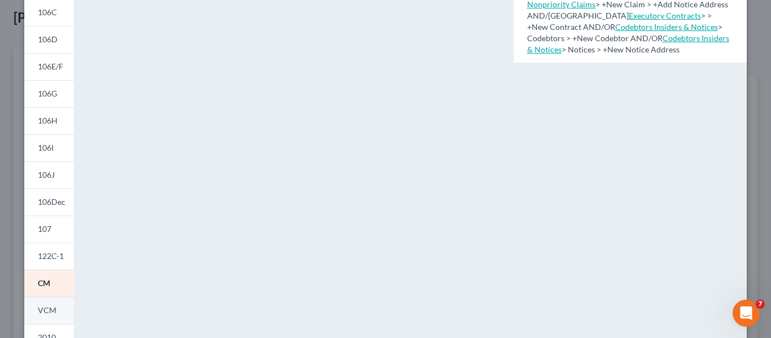
click at [52, 307] on link "VCM" at bounding box center [49, 310] width 50 height 27
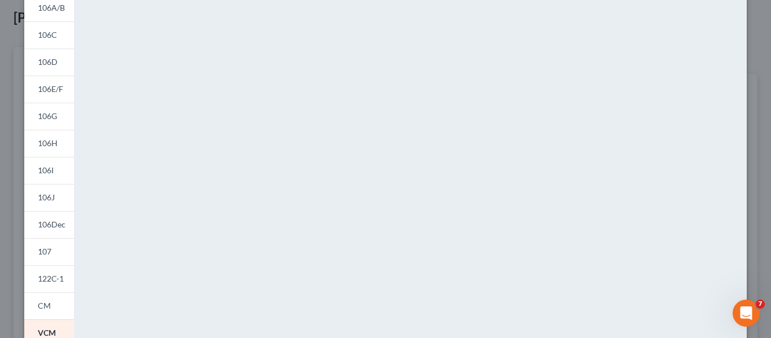
scroll to position [0, 0]
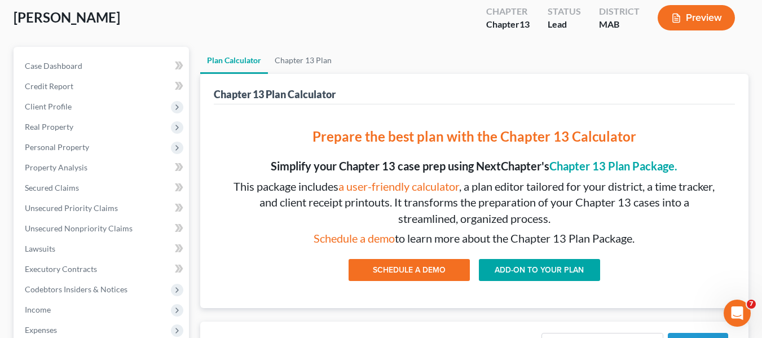
click at [689, 22] on button "Preview" at bounding box center [696, 17] width 77 height 25
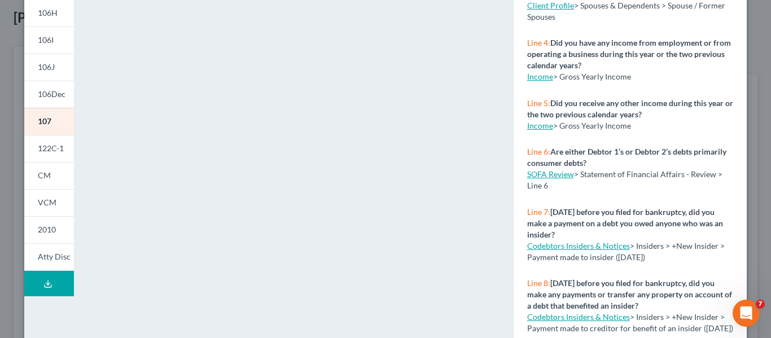
scroll to position [264, 0]
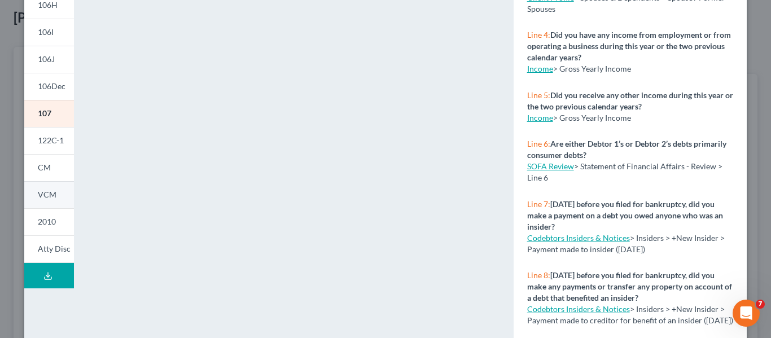
click at [42, 199] on span "VCM" at bounding box center [47, 195] width 19 height 10
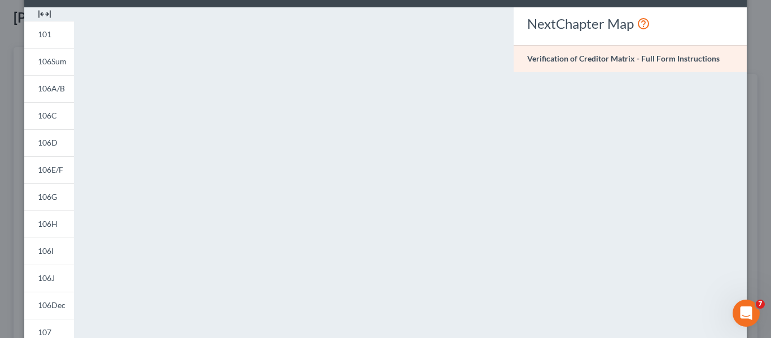
scroll to position [38, 0]
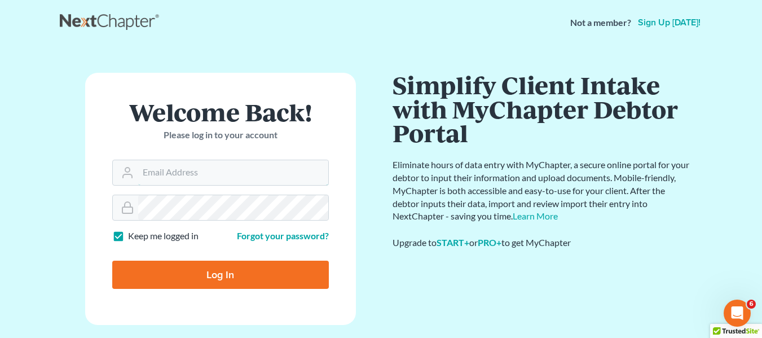
type input "[EMAIL_ADDRESS][DOMAIN_NAME]"
click at [252, 272] on input "Log In" at bounding box center [220, 275] width 217 height 28
type input "Thinking..."
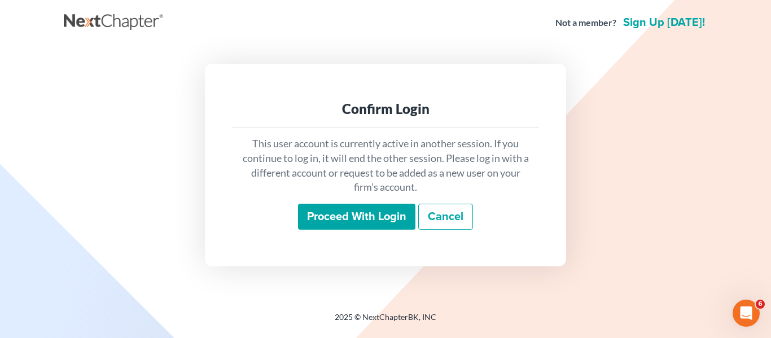
click at [341, 213] on input "Proceed with login" at bounding box center [356, 217] width 117 height 26
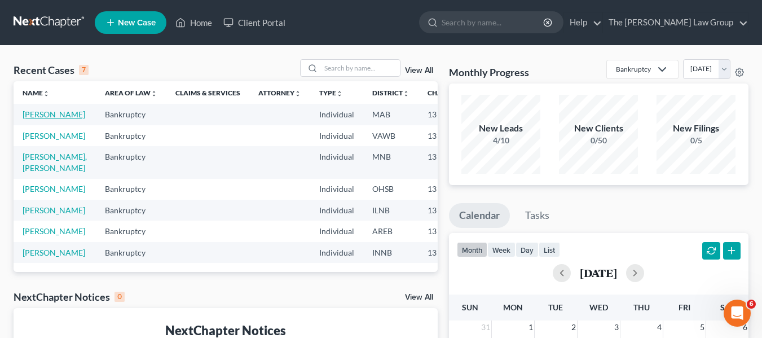
click at [47, 119] on link "Burdick, Ann" at bounding box center [54, 114] width 63 height 10
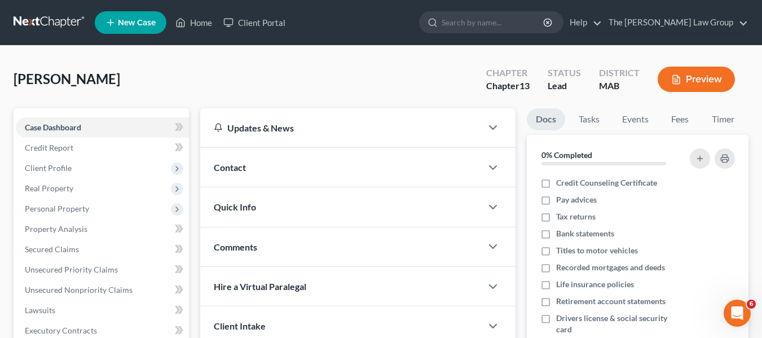
click at [723, 76] on button "Preview" at bounding box center [696, 79] width 77 height 25
